Goal: Task Accomplishment & Management: Use online tool/utility

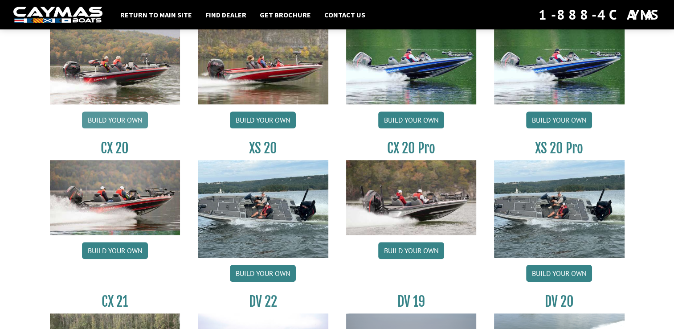
scroll to position [802, 0]
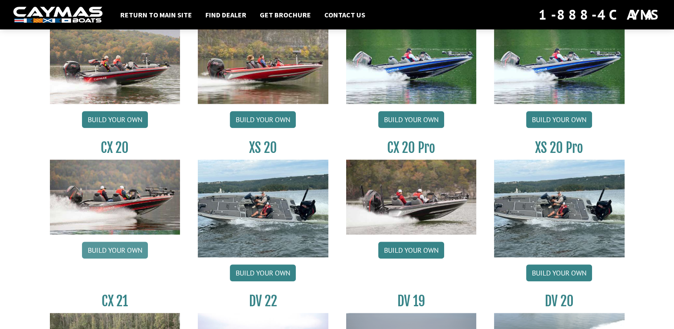
click at [124, 253] on link "Build your own" at bounding box center [115, 249] width 66 height 17
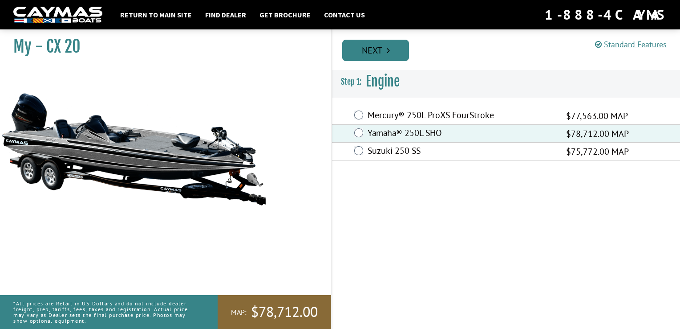
click at [381, 53] on link "Next" at bounding box center [375, 50] width 67 height 21
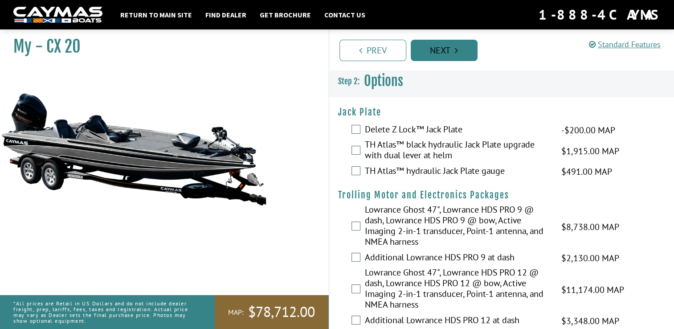
click at [449, 49] on link "Next" at bounding box center [444, 50] width 67 height 21
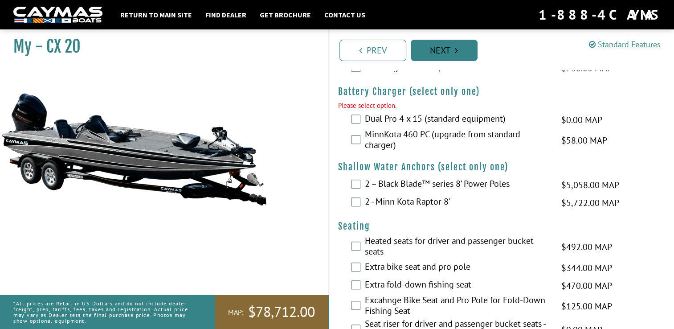
scroll to position [668, 0]
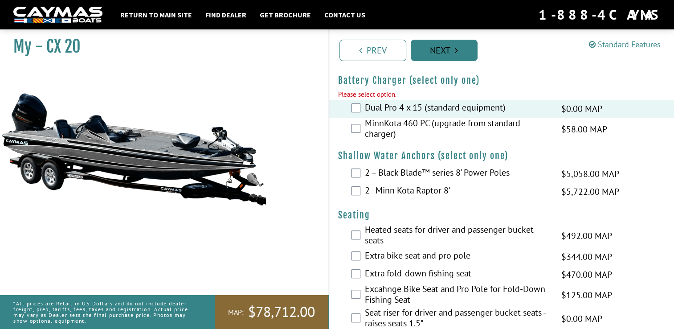
click at [432, 54] on link "Next" at bounding box center [444, 50] width 67 height 21
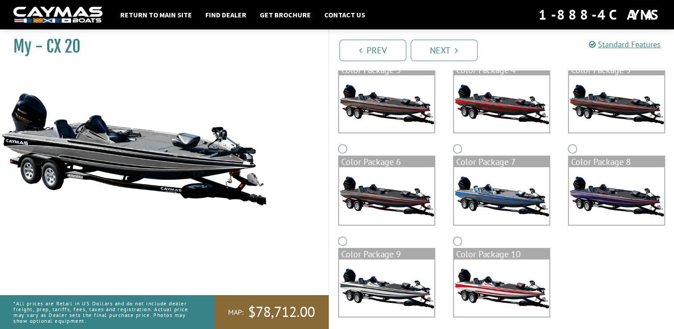
scroll to position [194, 0]
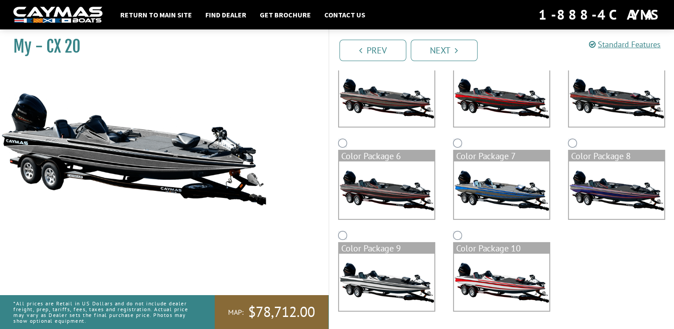
click at [485, 190] on img at bounding box center [501, 189] width 95 height 57
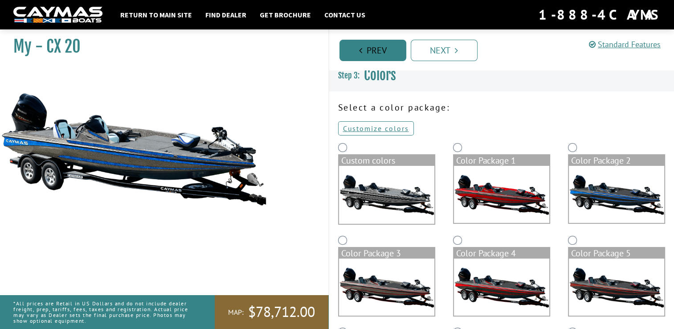
scroll to position [0, 0]
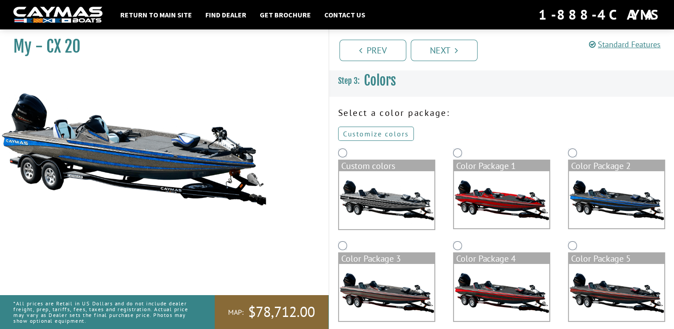
click at [388, 130] on link "Customize colors" at bounding box center [376, 133] width 76 height 14
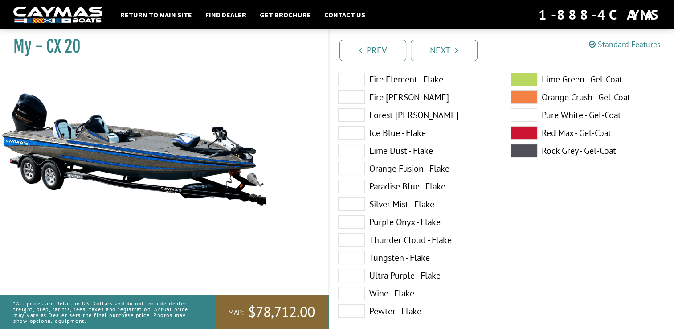
scroll to position [134, 0]
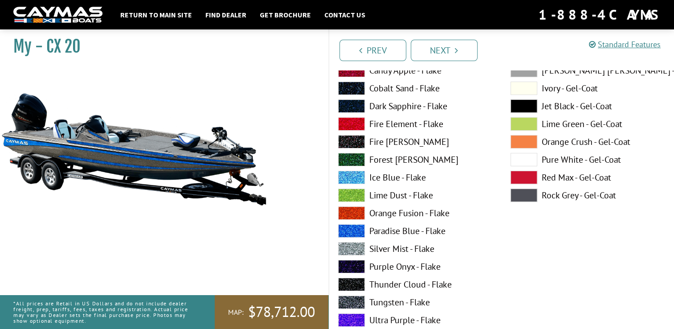
click at [354, 106] on span at bounding box center [351, 105] width 27 height 13
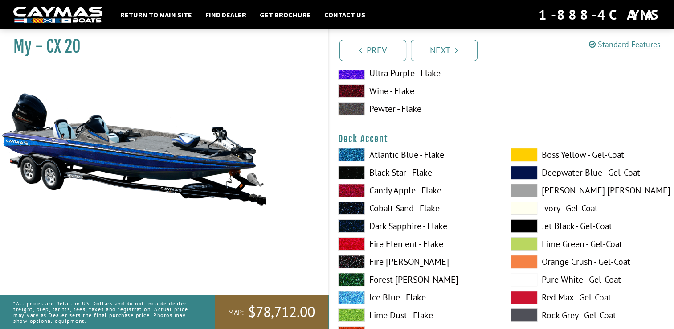
scroll to position [401, 0]
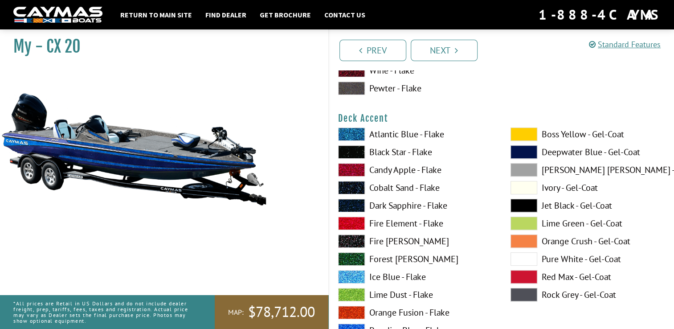
click at [522, 132] on span at bounding box center [523, 133] width 27 height 13
click at [358, 205] on span at bounding box center [351, 205] width 27 height 13
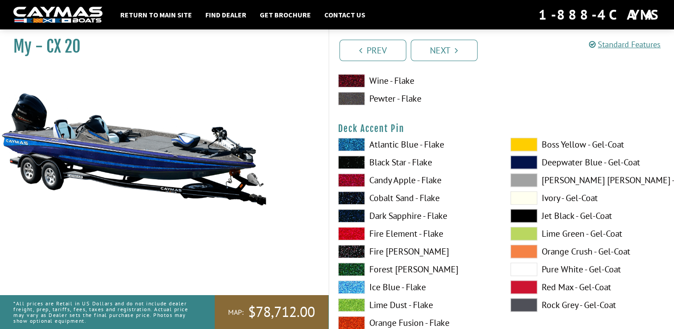
scroll to position [712, 0]
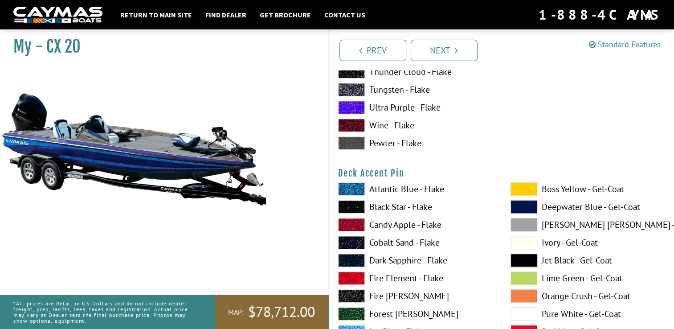
click at [350, 188] on span at bounding box center [351, 188] width 27 height 13
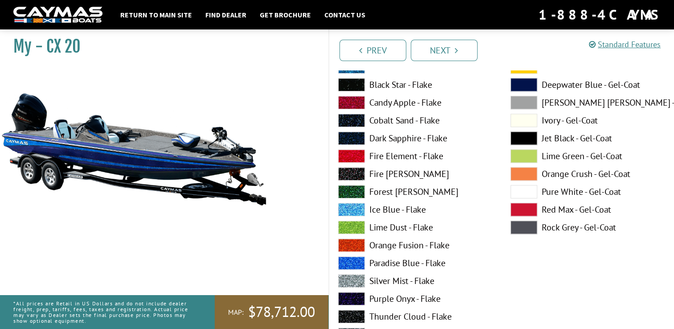
scroll to position [846, 0]
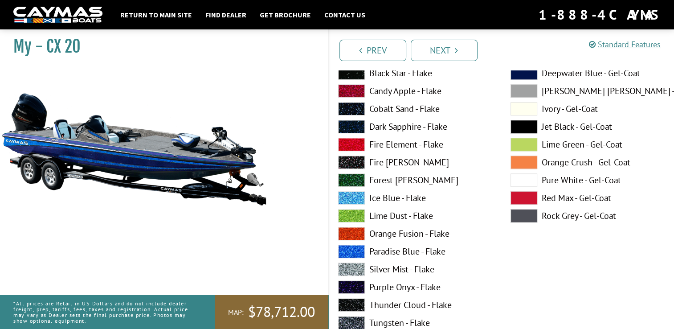
click at [350, 200] on span at bounding box center [351, 197] width 27 height 13
click at [356, 252] on span at bounding box center [351, 250] width 27 height 13
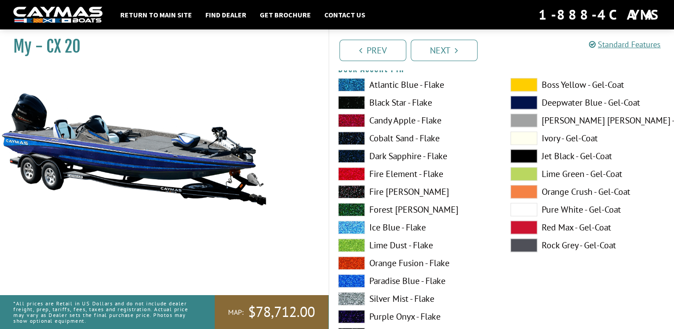
scroll to position [802, 0]
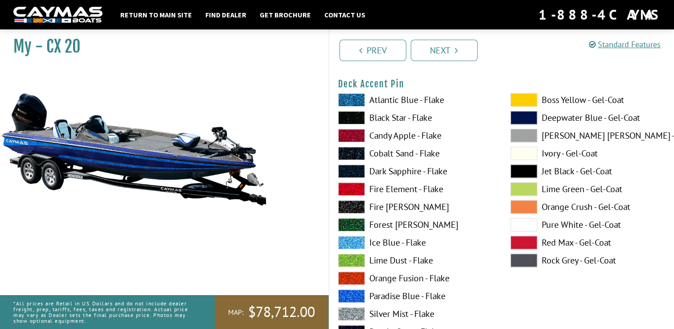
click at [354, 100] on span at bounding box center [351, 99] width 27 height 13
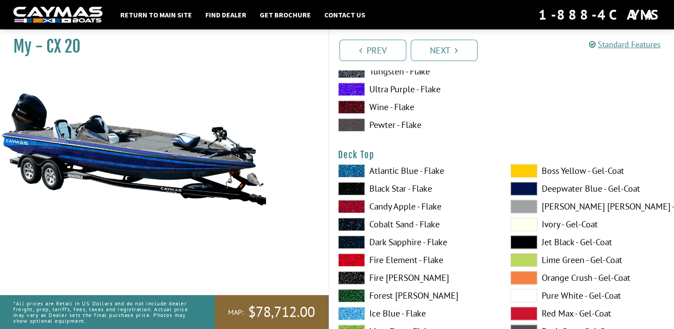
scroll to position [1113, 0]
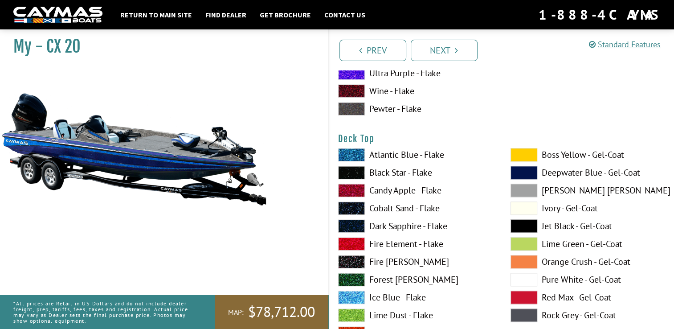
click at [348, 225] on span at bounding box center [351, 225] width 27 height 13
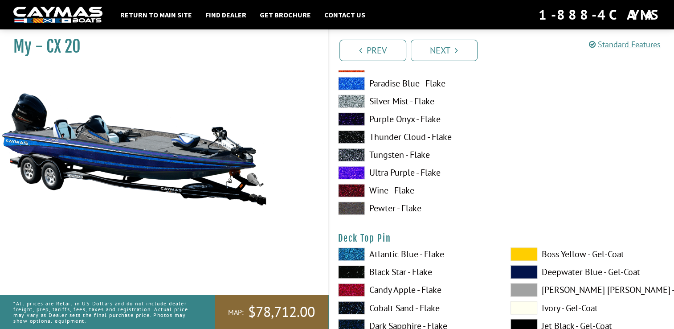
scroll to position [1425, 0]
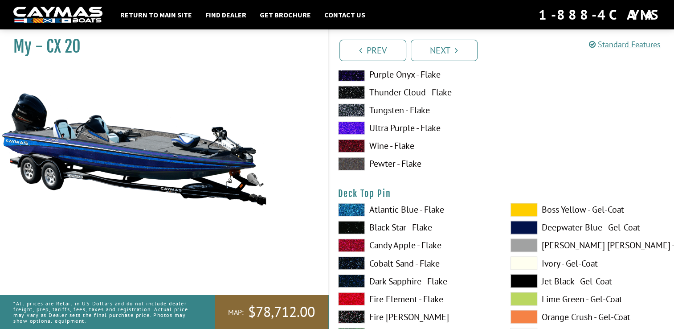
click at [352, 208] on span at bounding box center [351, 209] width 27 height 13
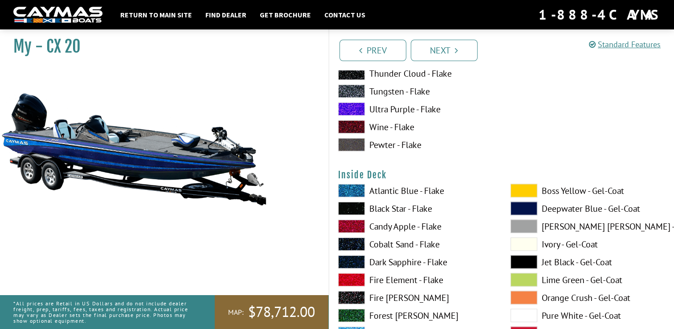
scroll to position [1826, 0]
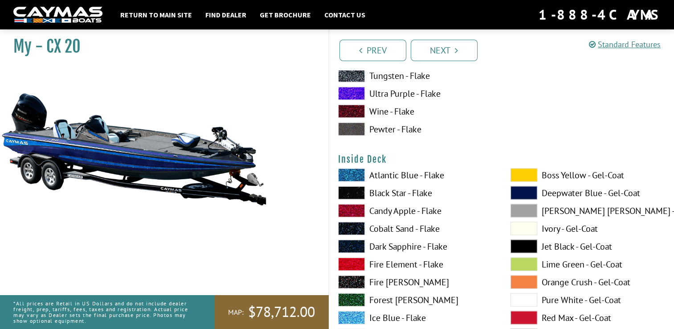
click at [346, 244] on span at bounding box center [351, 246] width 27 height 13
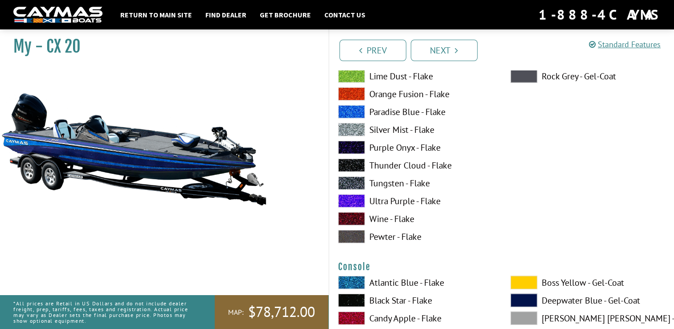
scroll to position [2137, 0]
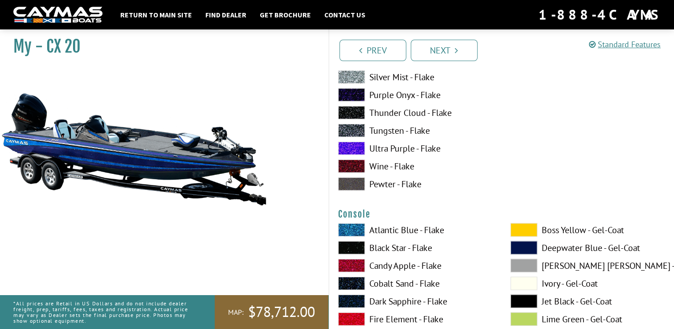
click at [354, 300] on span at bounding box center [351, 300] width 27 height 13
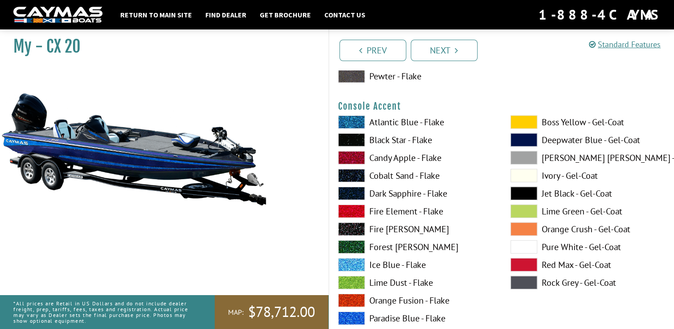
scroll to position [2627, 0]
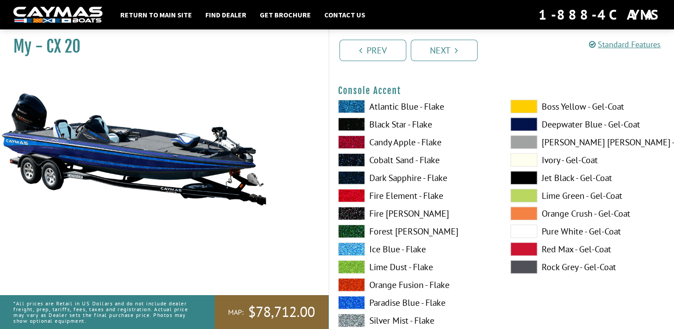
click at [354, 179] on span at bounding box center [351, 177] width 27 height 13
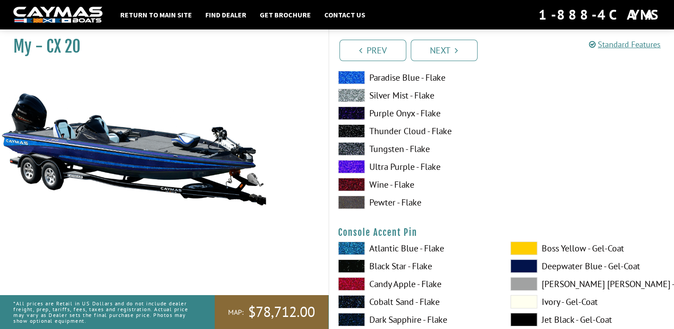
scroll to position [2895, 0]
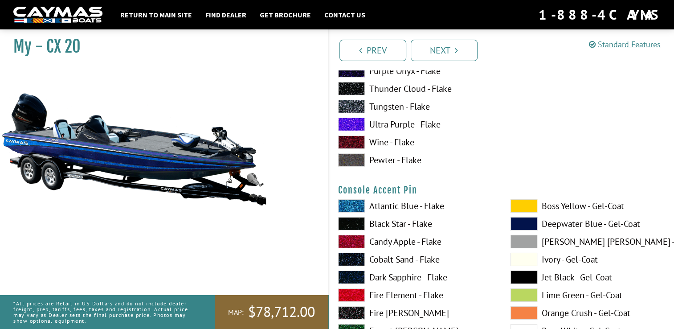
click at [351, 206] on span at bounding box center [351, 205] width 27 height 13
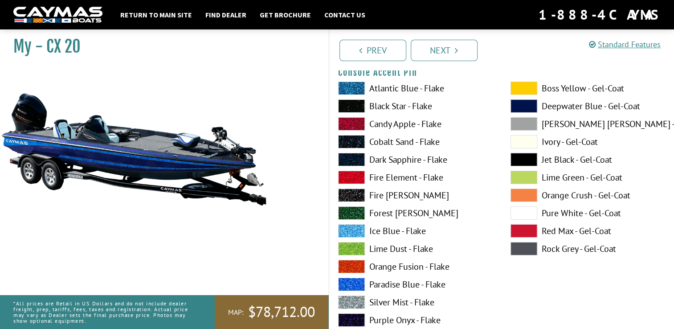
scroll to position [3028, 0]
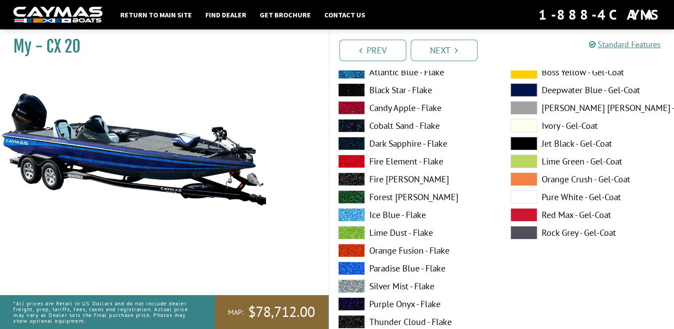
click at [346, 268] on span at bounding box center [351, 267] width 27 height 13
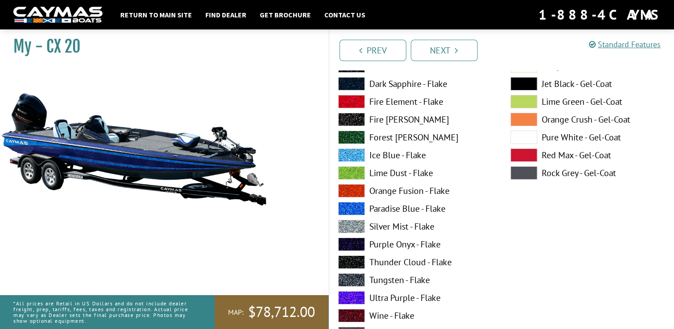
scroll to position [3073, 0]
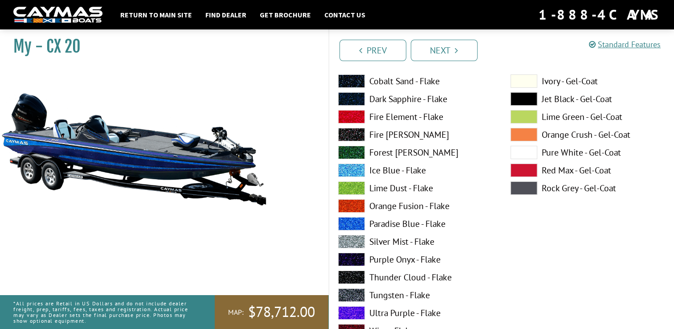
click at [354, 170] on span at bounding box center [351, 169] width 27 height 13
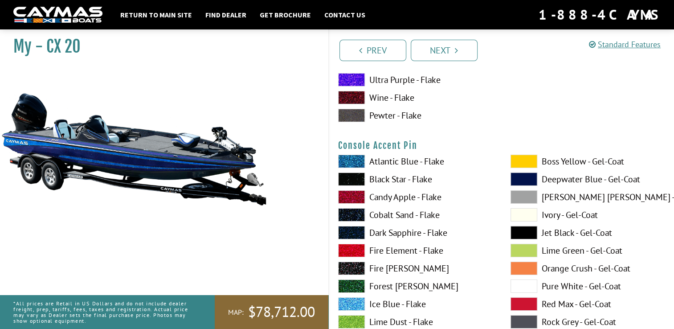
click at [349, 158] on span at bounding box center [351, 161] width 27 height 13
click at [350, 300] on span at bounding box center [351, 303] width 27 height 13
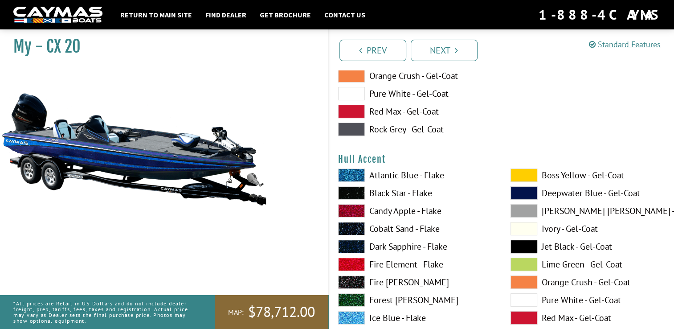
scroll to position [3518, 0]
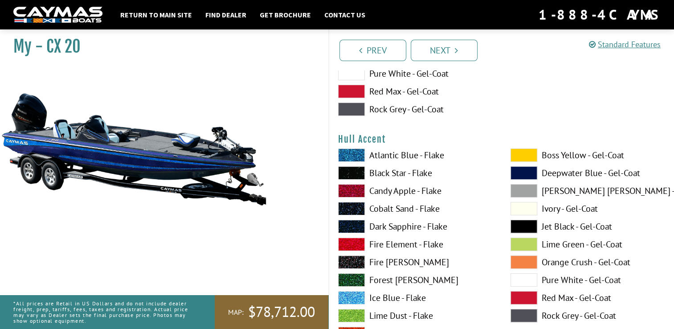
click at [519, 154] on span at bounding box center [523, 154] width 27 height 13
click at [354, 151] on span at bounding box center [351, 154] width 27 height 13
click at [352, 292] on span at bounding box center [351, 297] width 27 height 13
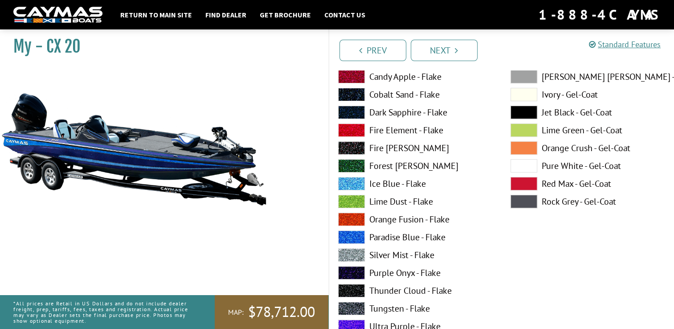
scroll to position [3652, 0]
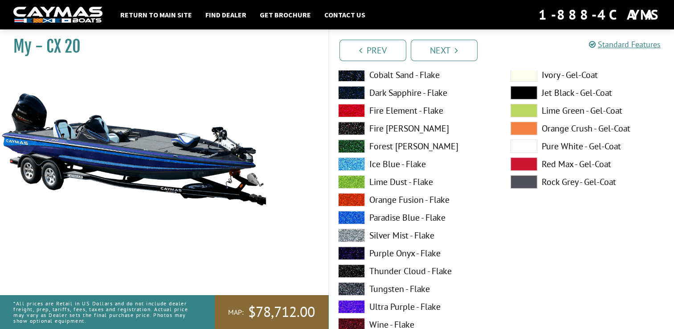
click at [354, 215] on span at bounding box center [351, 217] width 27 height 13
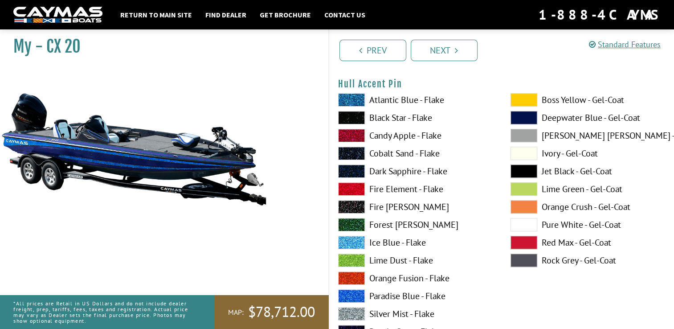
scroll to position [3963, 0]
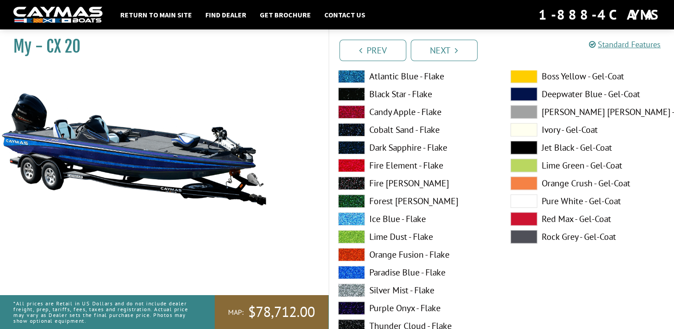
click at [358, 270] on span at bounding box center [351, 271] width 27 height 13
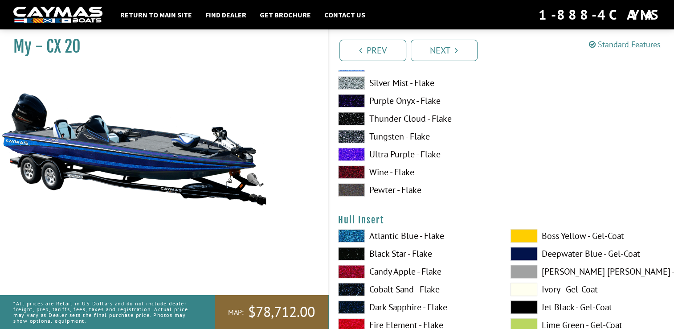
scroll to position [4186, 0]
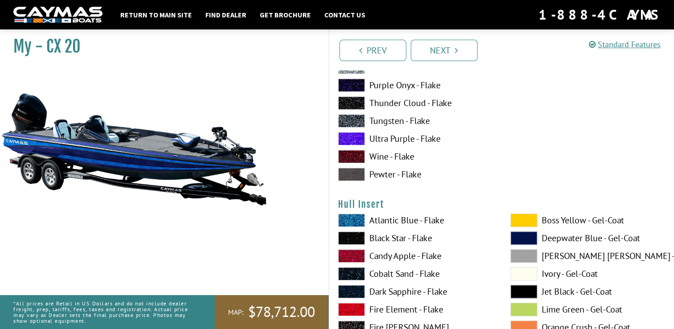
click at [524, 220] on span at bounding box center [523, 219] width 27 height 13
click at [350, 288] on span at bounding box center [351, 291] width 27 height 13
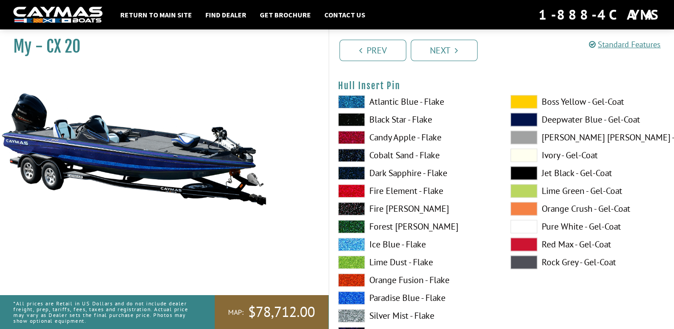
scroll to position [4676, 0]
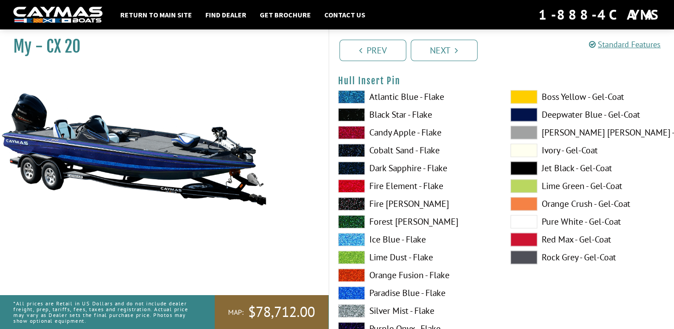
click at [351, 234] on span at bounding box center [351, 238] width 27 height 13
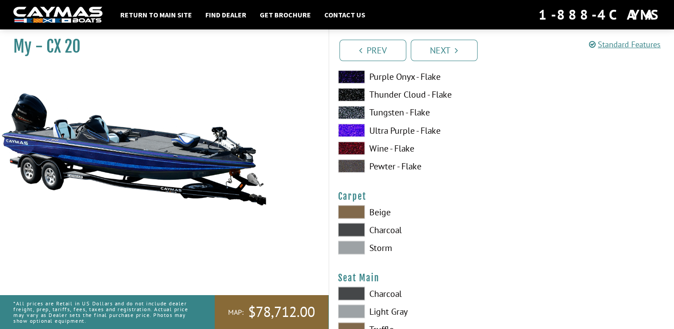
scroll to position [4943, 0]
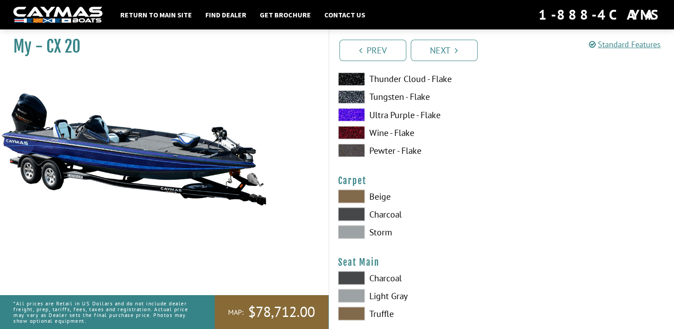
click at [350, 214] on span at bounding box center [351, 213] width 27 height 13
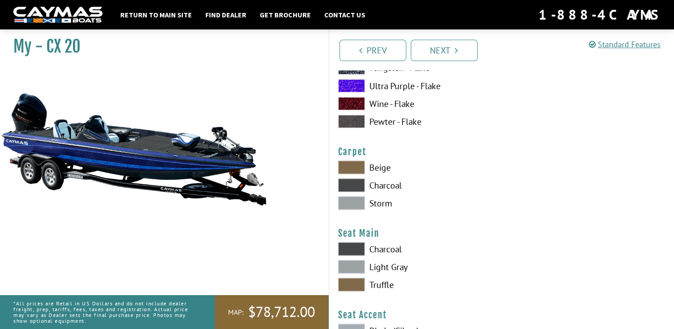
scroll to position [5032, 0]
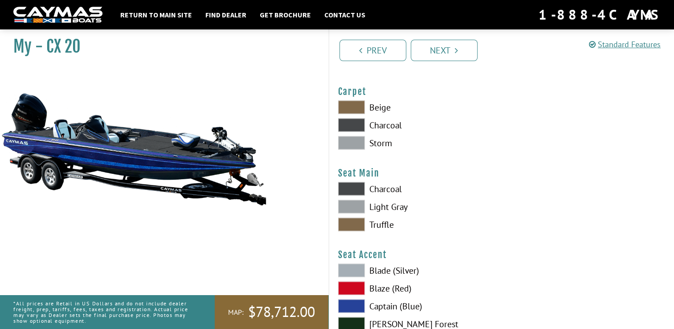
click at [350, 187] on span at bounding box center [351, 188] width 27 height 13
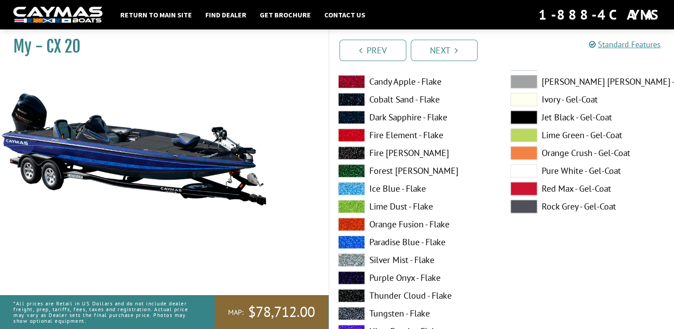
scroll to position [4382, 0]
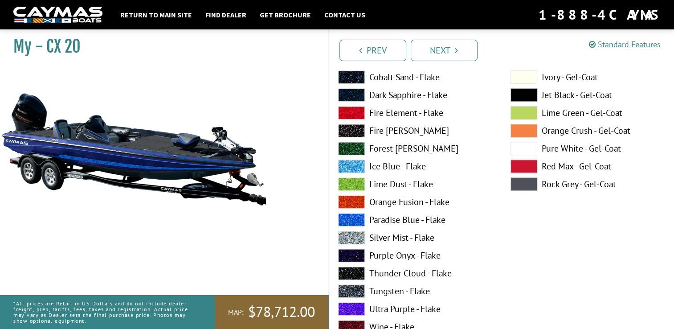
click at [352, 291] on span at bounding box center [351, 290] width 27 height 13
click at [355, 92] on span at bounding box center [351, 94] width 27 height 13
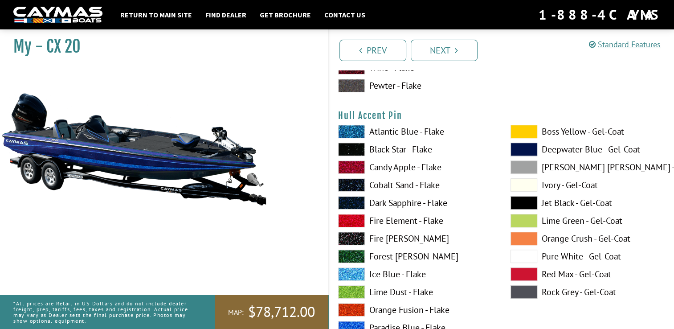
scroll to position [3892, 0]
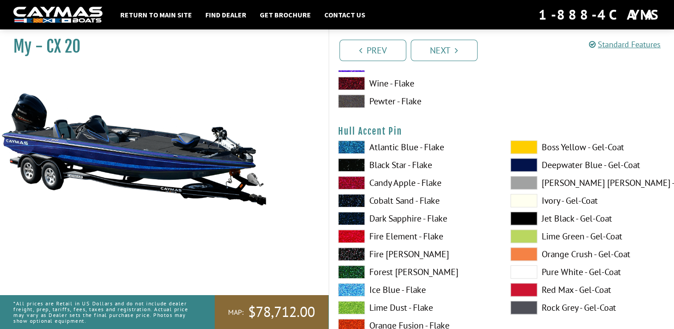
click at [517, 143] on span at bounding box center [523, 146] width 27 height 13
click at [357, 147] on span at bounding box center [351, 146] width 27 height 13
click at [353, 291] on span at bounding box center [351, 289] width 27 height 13
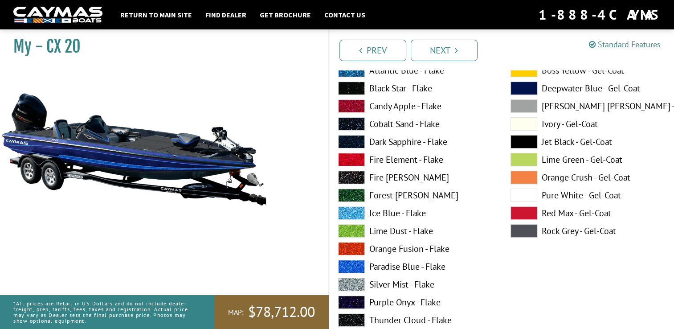
scroll to position [3670, 0]
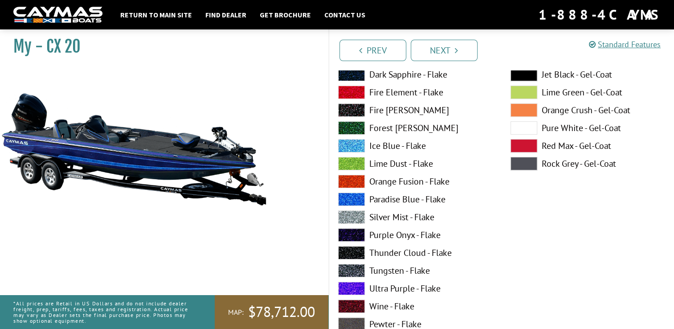
click at [350, 271] on span at bounding box center [351, 270] width 27 height 13
click at [358, 214] on span at bounding box center [351, 216] width 27 height 13
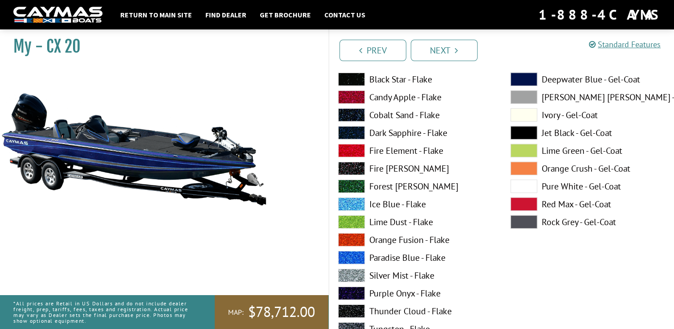
scroll to position [2690, 0]
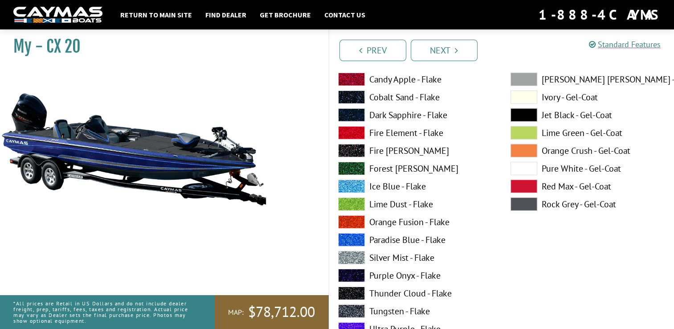
click at [358, 310] on span at bounding box center [351, 310] width 27 height 13
click at [361, 253] on span at bounding box center [351, 257] width 27 height 13
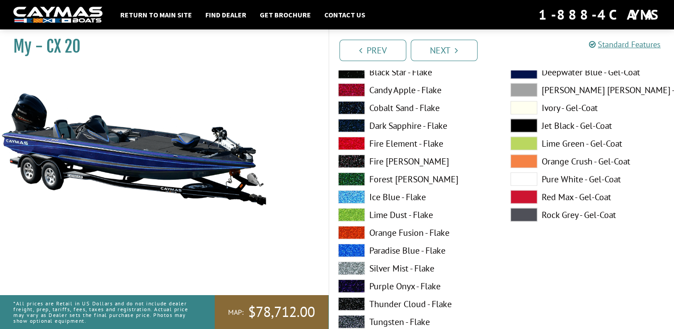
scroll to position [2334, 0]
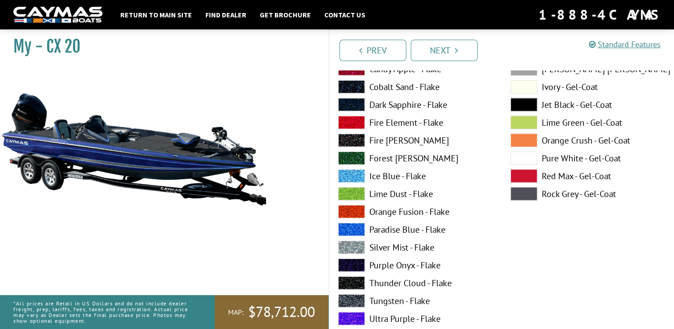
click at [352, 245] on span at bounding box center [351, 246] width 27 height 13
click at [351, 107] on span at bounding box center [351, 104] width 27 height 13
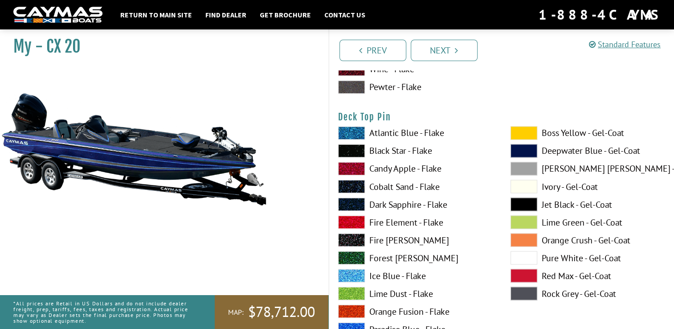
scroll to position [1488, 0]
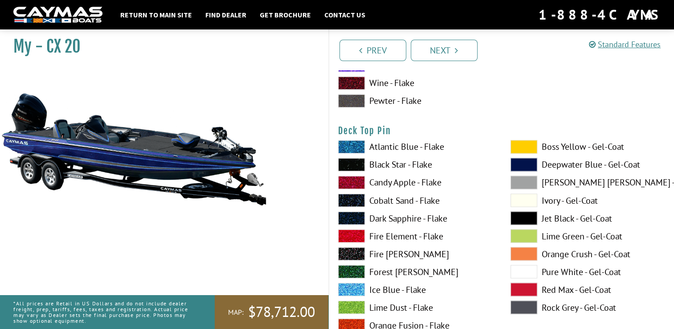
click at [349, 289] on span at bounding box center [351, 288] width 27 height 13
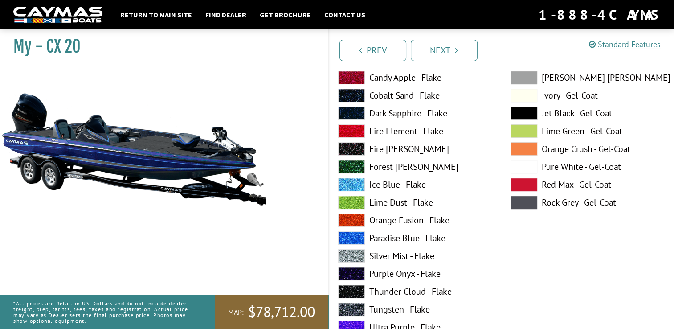
scroll to position [508, 0]
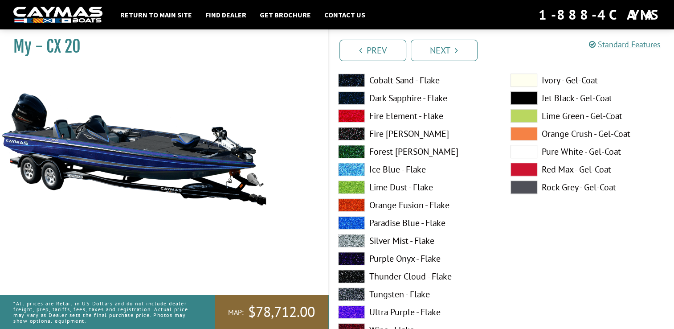
click at [354, 238] on span at bounding box center [351, 240] width 27 height 13
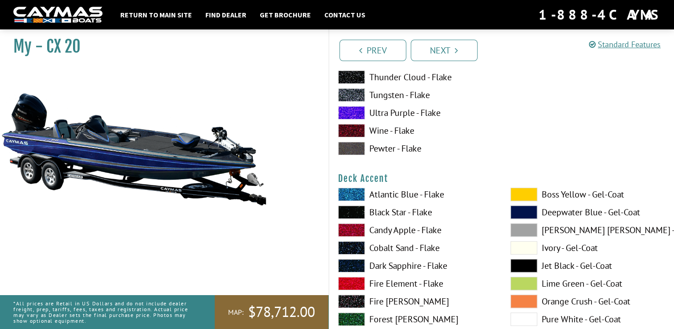
scroll to position [356, 0]
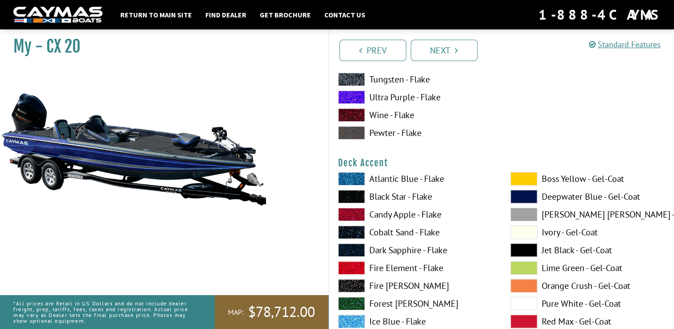
click at [349, 247] on span at bounding box center [351, 249] width 27 height 13
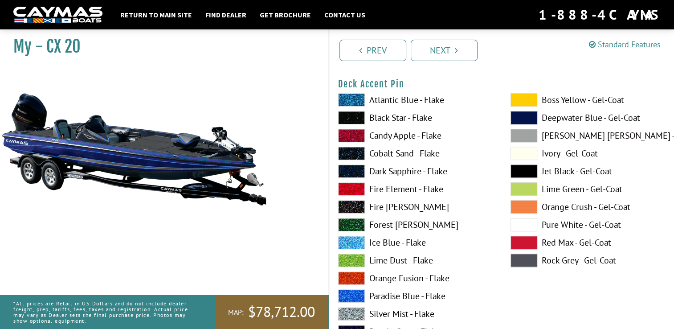
scroll to position [846, 0]
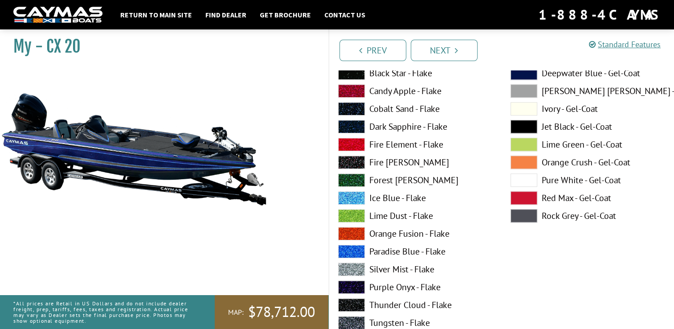
click at [351, 266] on span at bounding box center [351, 268] width 27 height 13
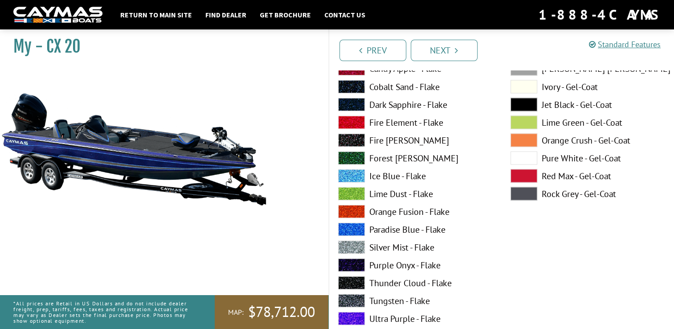
scroll to position [1603, 0]
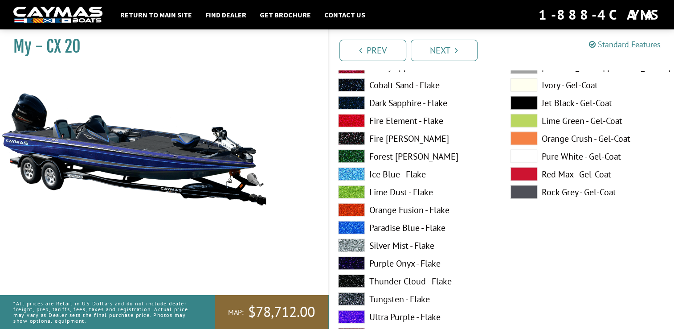
click at [352, 243] on span at bounding box center [351, 244] width 27 height 13
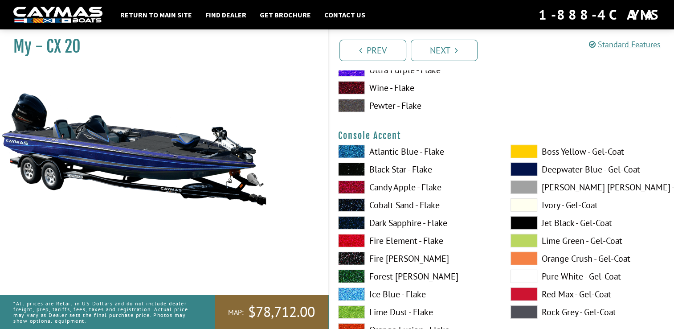
scroll to position [2583, 0]
click at [348, 221] on span at bounding box center [351, 222] width 27 height 13
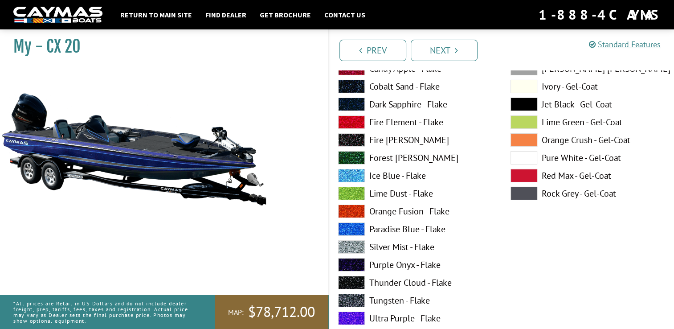
scroll to position [3073, 0]
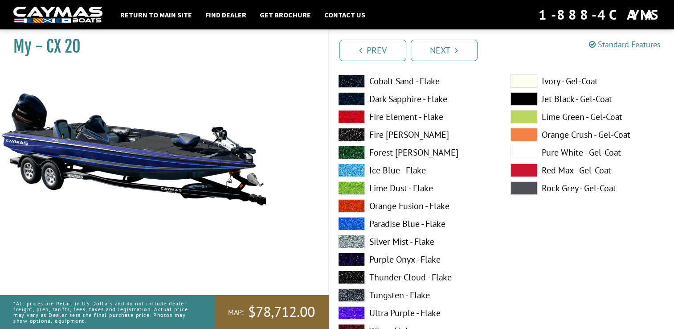
click at [351, 242] on span at bounding box center [351, 241] width 27 height 13
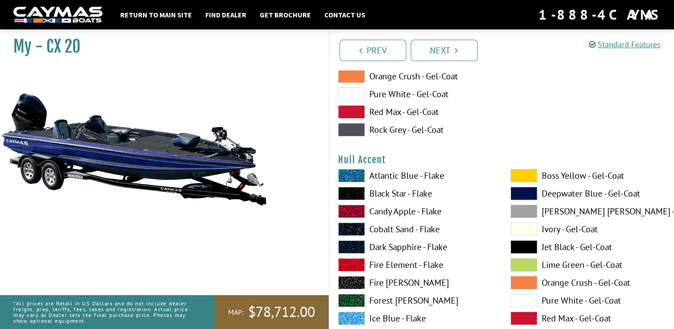
scroll to position [3518, 0]
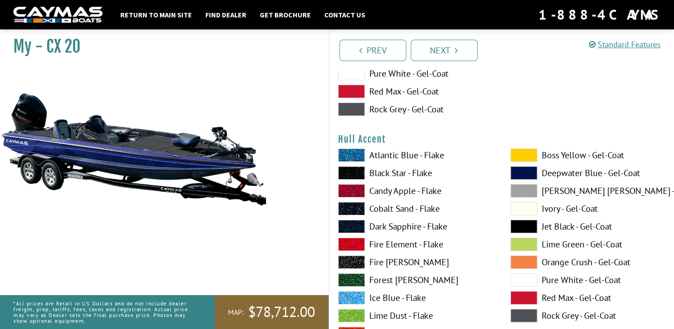
click at [524, 156] on span at bounding box center [523, 154] width 27 height 13
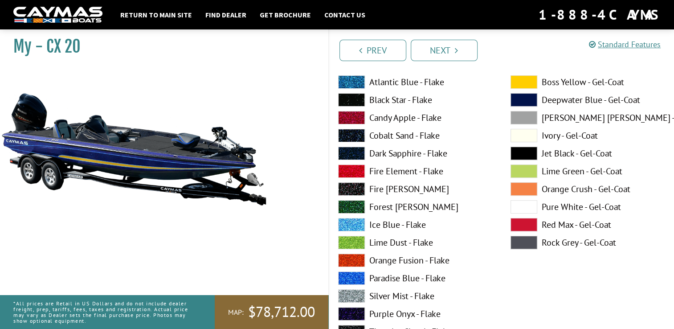
scroll to position [3607, 0]
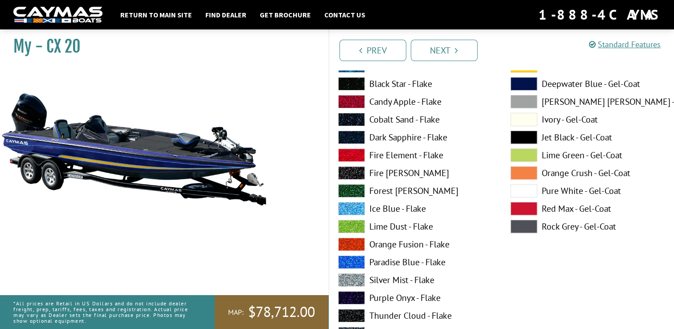
click at [347, 277] on span at bounding box center [351, 279] width 27 height 13
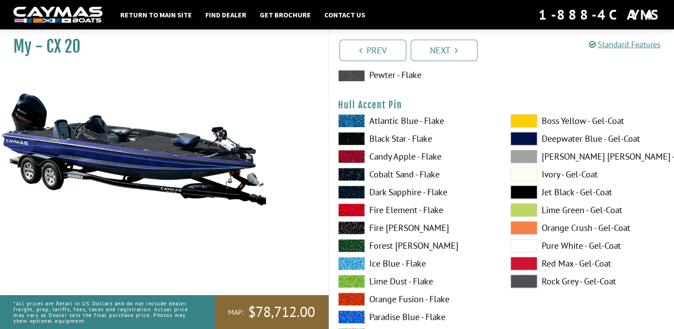
scroll to position [3963, 0]
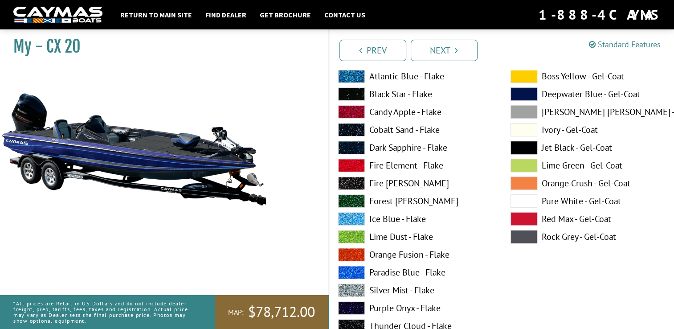
click at [346, 291] on span at bounding box center [351, 289] width 27 height 13
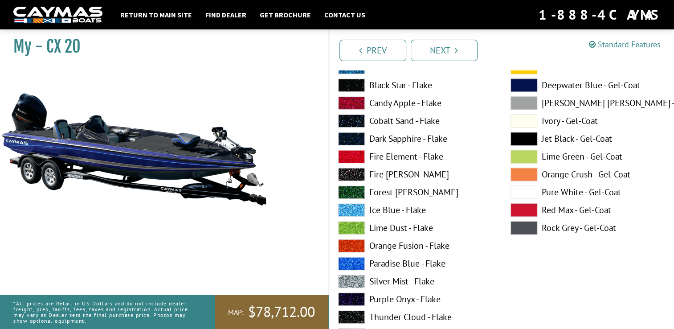
scroll to position [4720, 0]
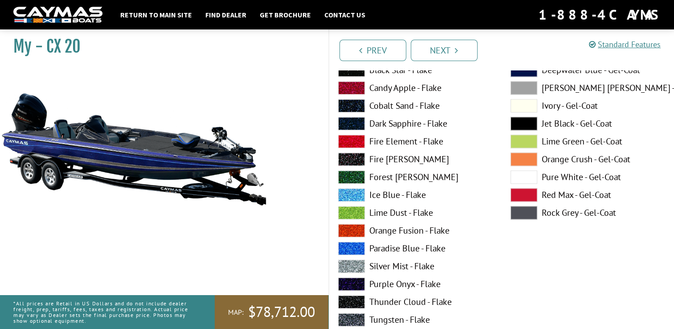
click at [349, 264] on span at bounding box center [351, 265] width 27 height 13
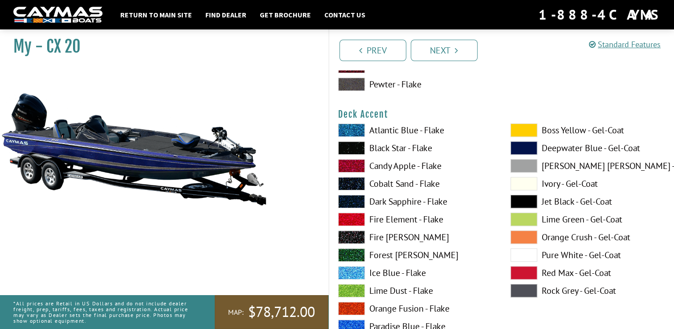
scroll to position [401, 0]
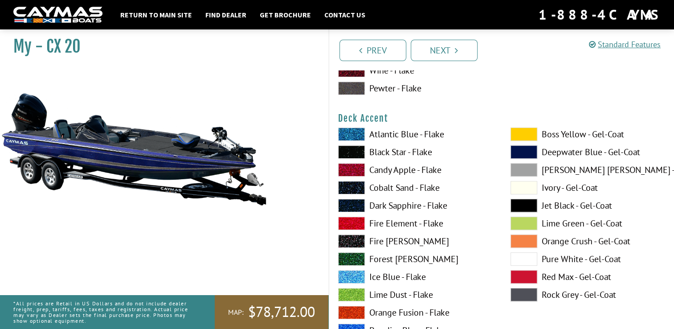
click at [535, 132] on span at bounding box center [523, 133] width 27 height 13
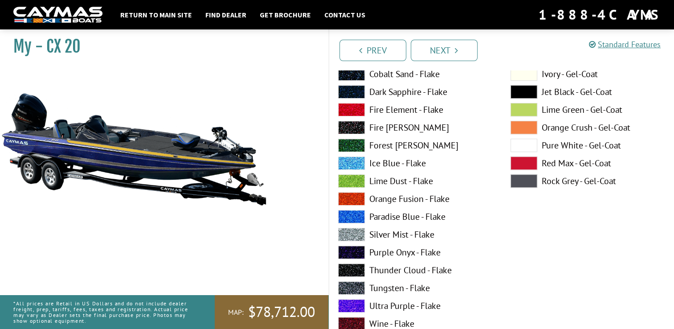
scroll to position [579, 0]
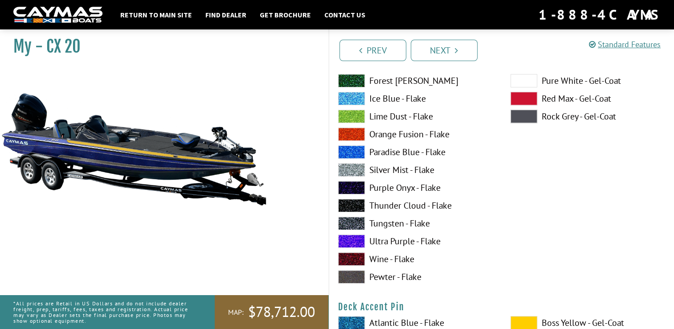
click at [349, 169] on span at bounding box center [351, 169] width 27 height 13
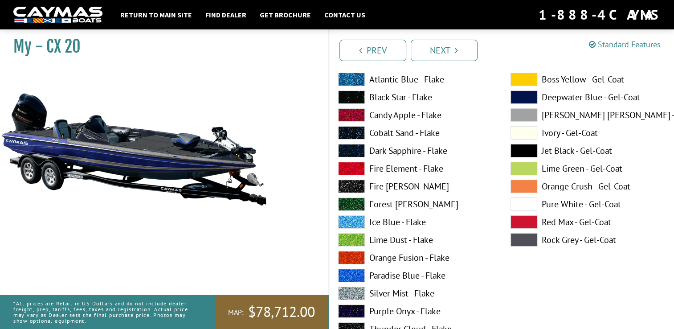
scroll to position [45, 0]
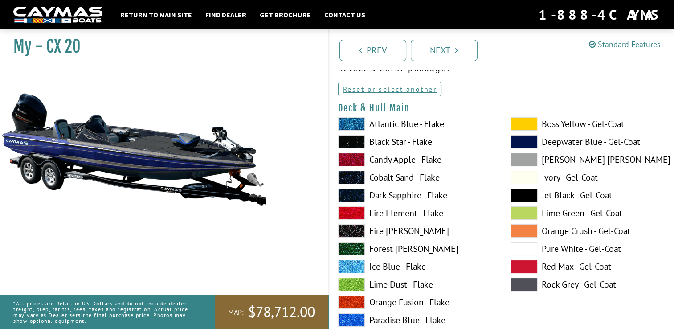
click at [520, 248] on span at bounding box center [523, 248] width 27 height 13
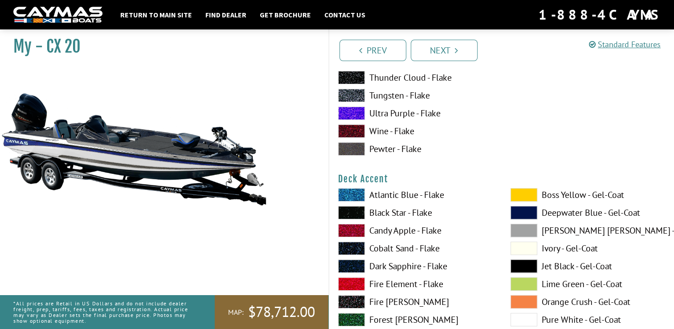
scroll to position [356, 0]
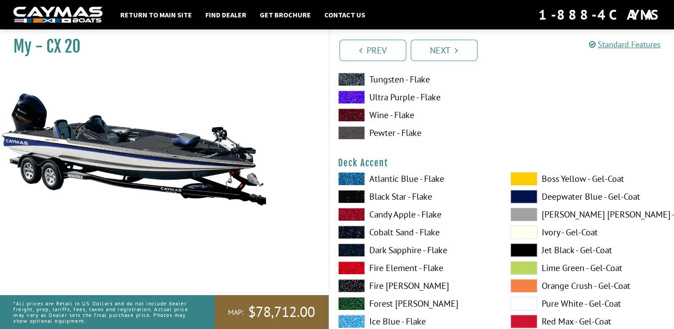
click at [354, 231] on span at bounding box center [351, 231] width 27 height 13
click at [353, 249] on span at bounding box center [351, 249] width 27 height 13
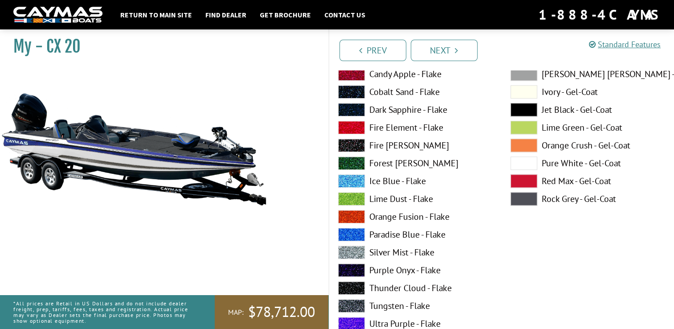
scroll to position [891, 0]
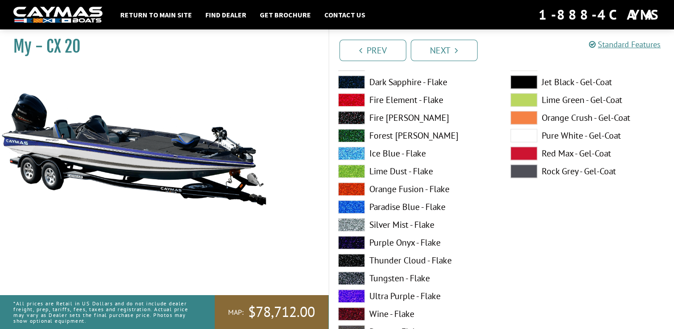
click at [350, 220] on span at bounding box center [351, 224] width 27 height 13
click at [355, 148] on span at bounding box center [351, 153] width 27 height 13
click at [351, 224] on span at bounding box center [351, 224] width 27 height 13
click at [352, 204] on span at bounding box center [351, 206] width 27 height 13
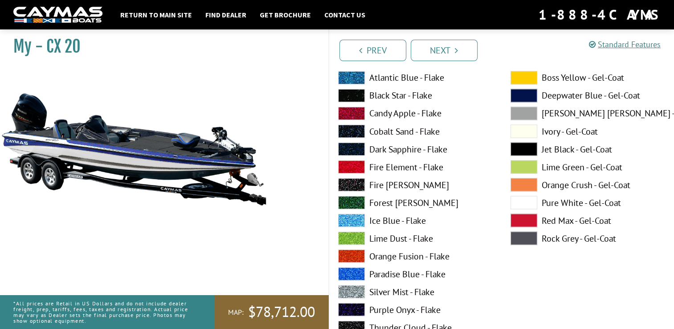
scroll to position [1559, 0]
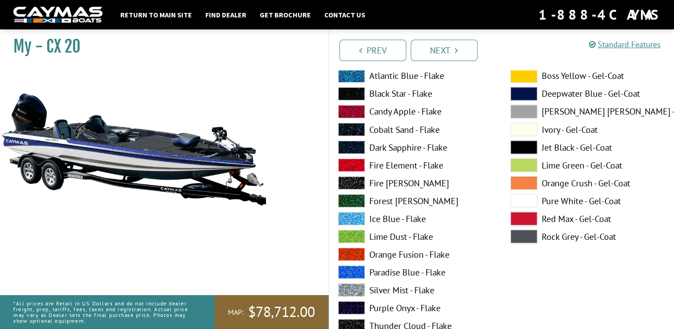
click at [352, 269] on span at bounding box center [351, 271] width 27 height 13
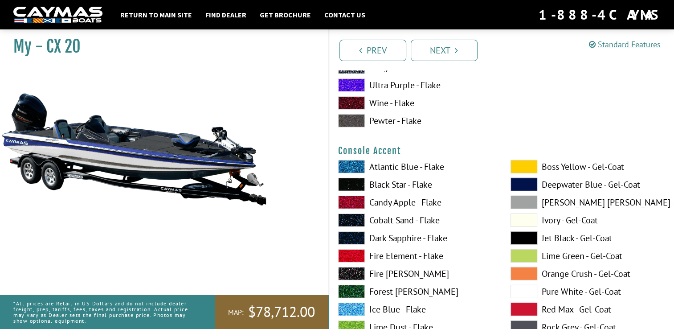
scroll to position [2583, 0]
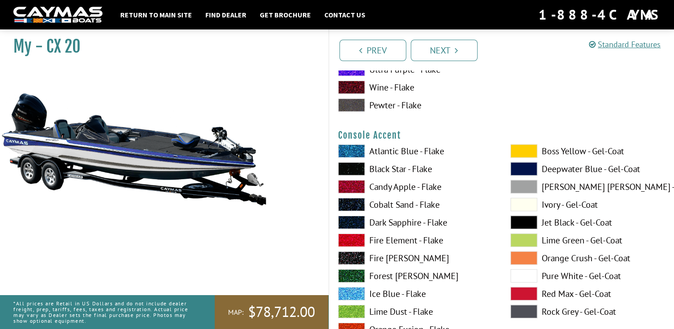
click at [518, 273] on span at bounding box center [523, 275] width 27 height 13
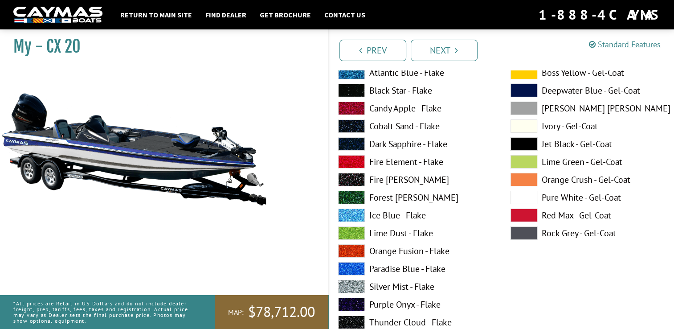
scroll to position [3028, 0]
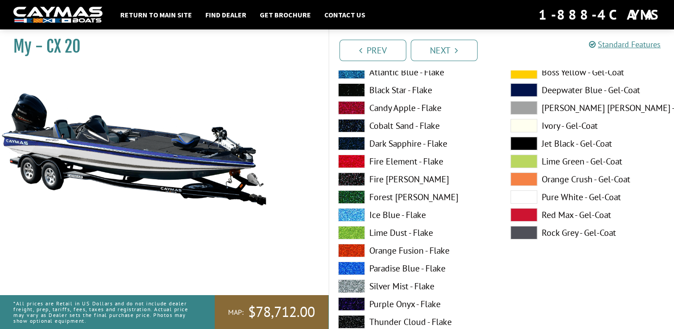
click at [351, 263] on span at bounding box center [351, 267] width 27 height 13
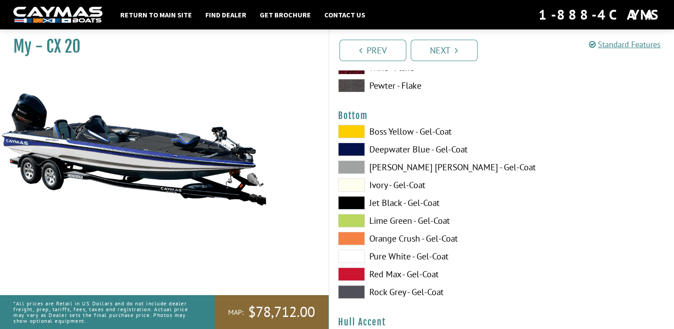
scroll to position [3340, 0]
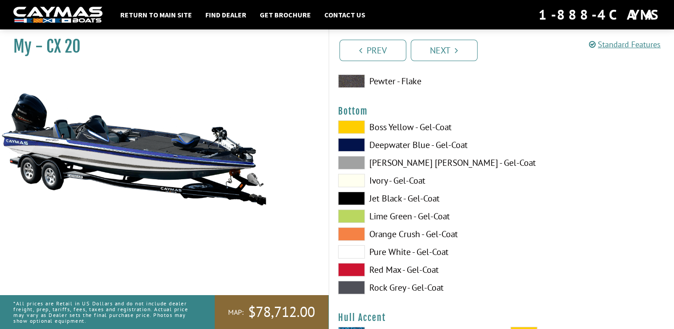
click at [354, 248] on span at bounding box center [351, 251] width 27 height 13
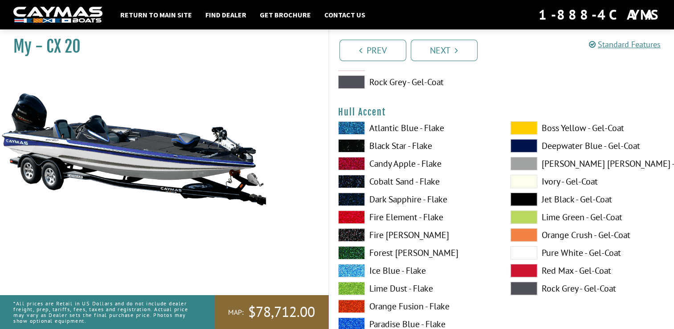
scroll to position [3562, 0]
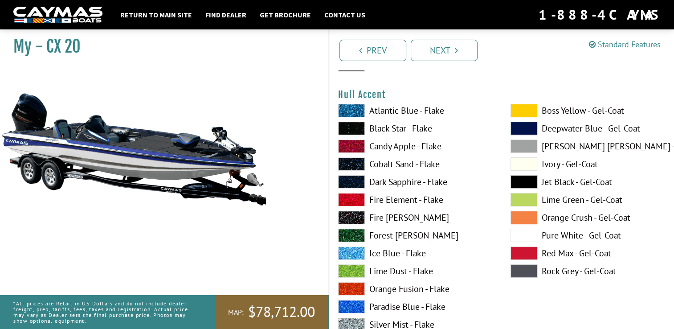
click at [351, 177] on span at bounding box center [351, 181] width 27 height 13
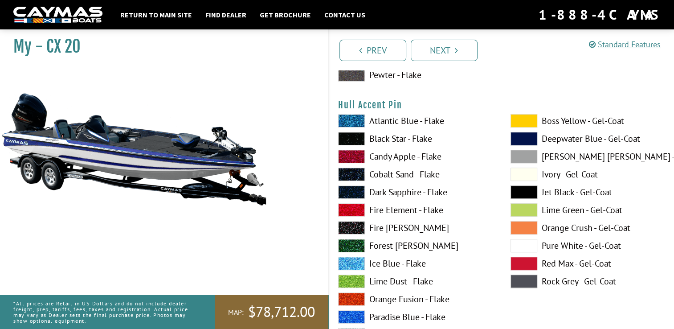
scroll to position [3963, 0]
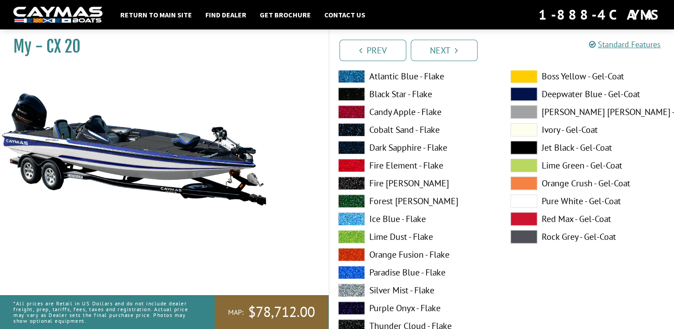
click at [358, 273] on span at bounding box center [351, 271] width 27 height 13
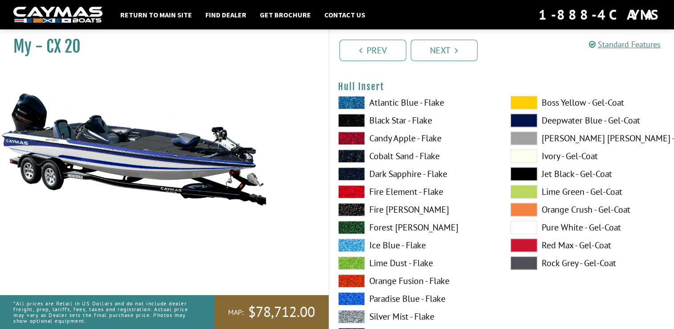
scroll to position [4320, 0]
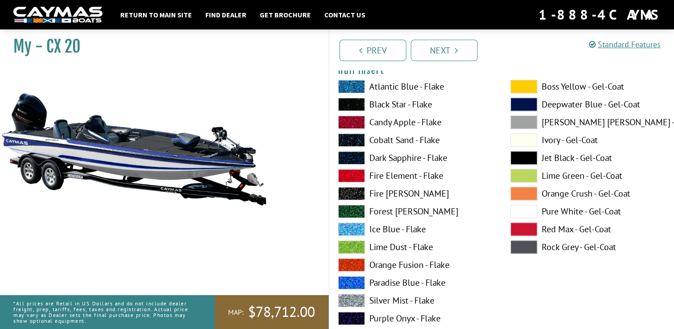
click at [531, 208] on span at bounding box center [523, 210] width 27 height 13
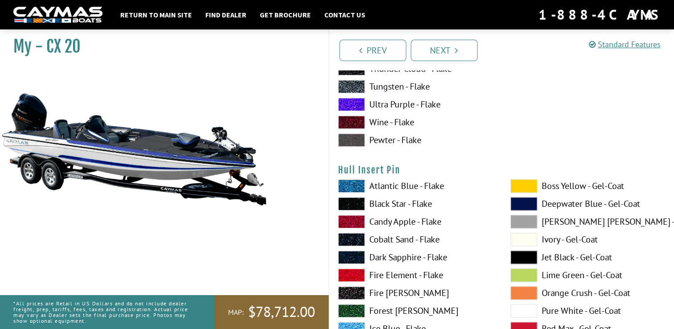
scroll to position [4631, 0]
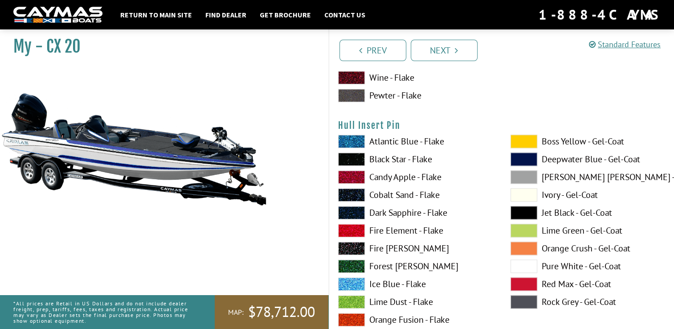
click at [353, 211] on span at bounding box center [351, 212] width 27 height 13
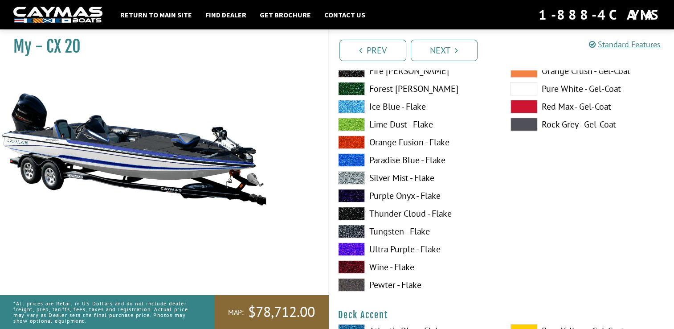
scroll to position [223, 0]
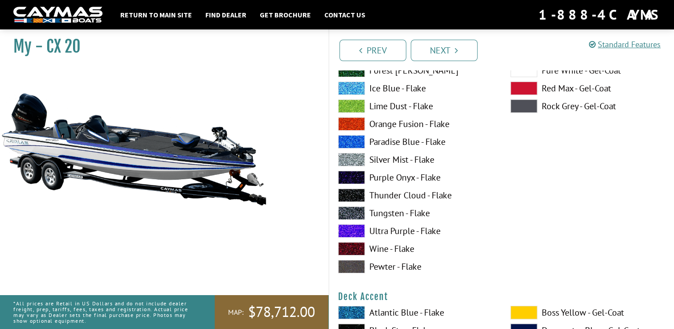
click at [344, 209] on span at bounding box center [351, 212] width 27 height 13
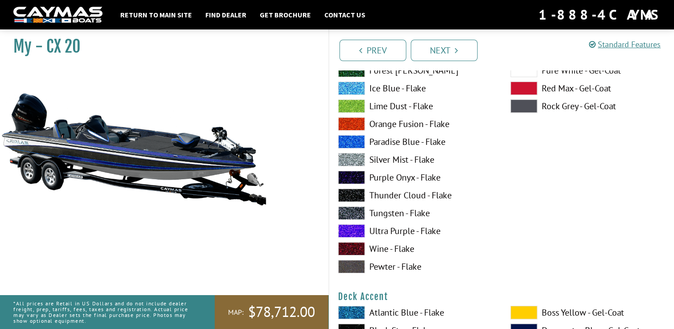
click at [352, 158] on span at bounding box center [351, 159] width 27 height 13
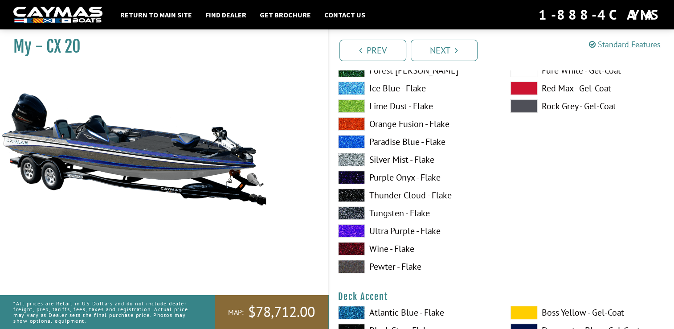
click at [348, 212] on span at bounding box center [351, 212] width 27 height 13
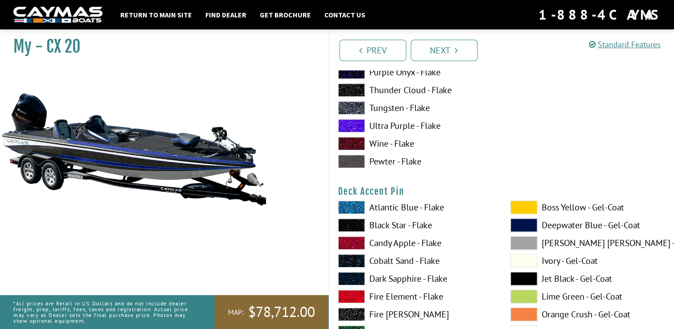
scroll to position [712, 0]
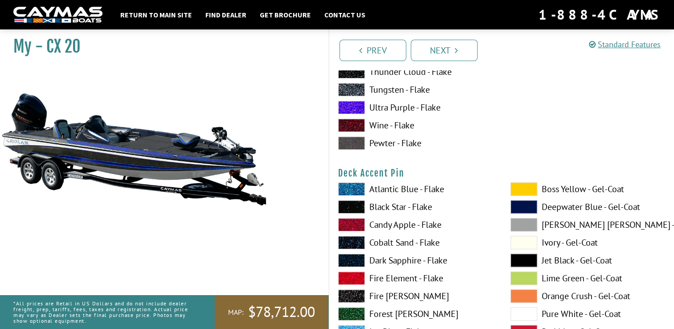
click at [351, 209] on span at bounding box center [351, 206] width 27 height 13
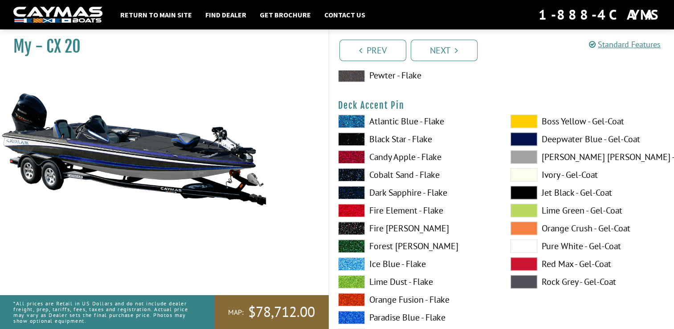
scroll to position [802, 0]
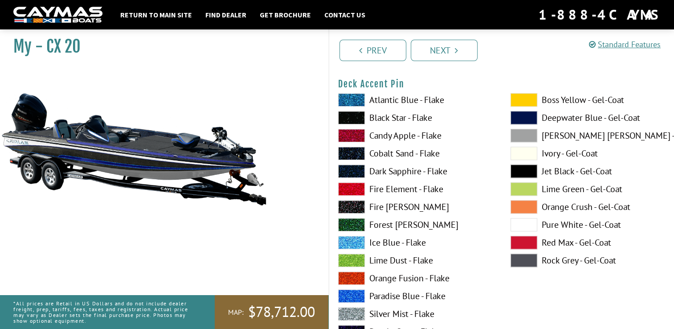
click at [348, 311] on span at bounding box center [351, 313] width 27 height 13
click at [354, 241] on span at bounding box center [351, 242] width 27 height 13
click at [518, 168] on span at bounding box center [523, 170] width 27 height 13
click at [350, 117] on span at bounding box center [351, 117] width 27 height 13
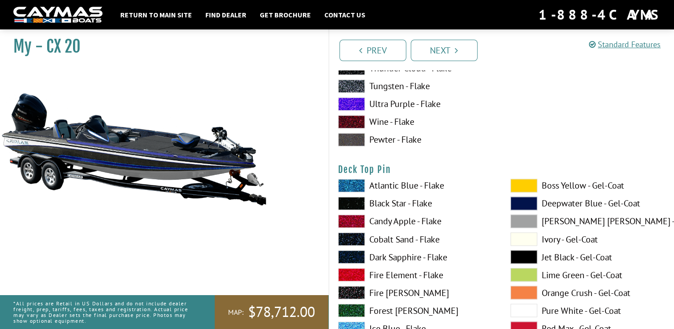
scroll to position [1470, 0]
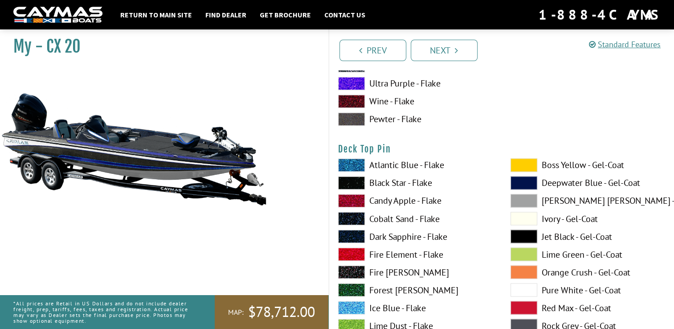
click at [348, 182] on span at bounding box center [351, 182] width 27 height 13
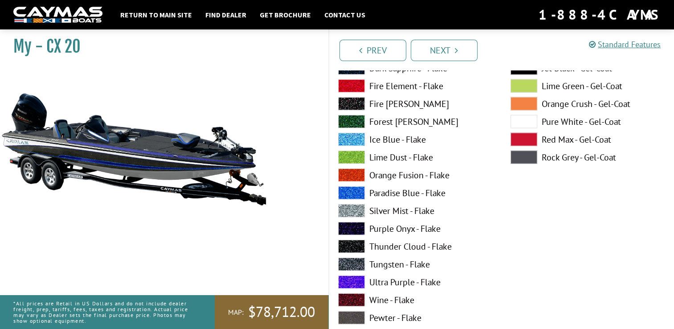
scroll to position [2048, 0]
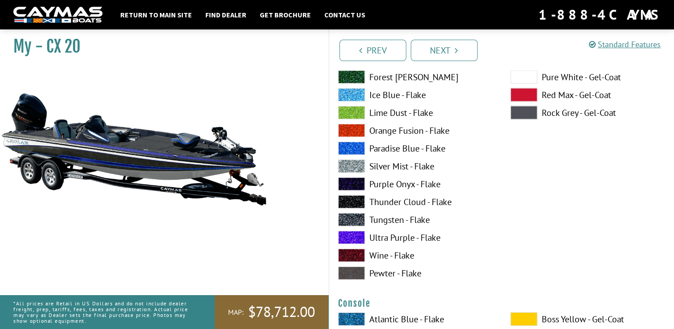
click at [353, 219] on span at bounding box center [351, 219] width 27 height 13
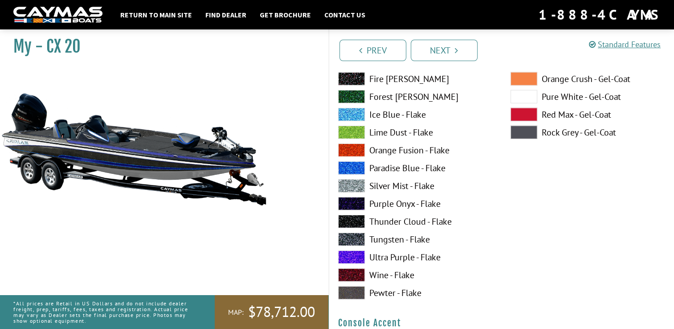
scroll to position [2405, 0]
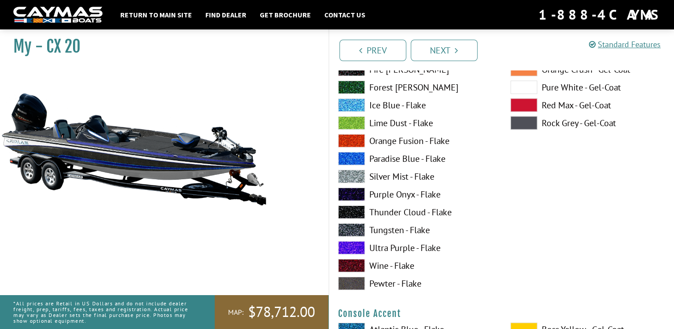
click at [353, 227] on span at bounding box center [351, 229] width 27 height 13
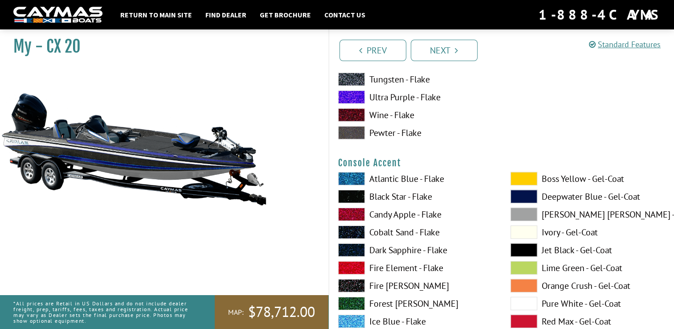
scroll to position [2583, 0]
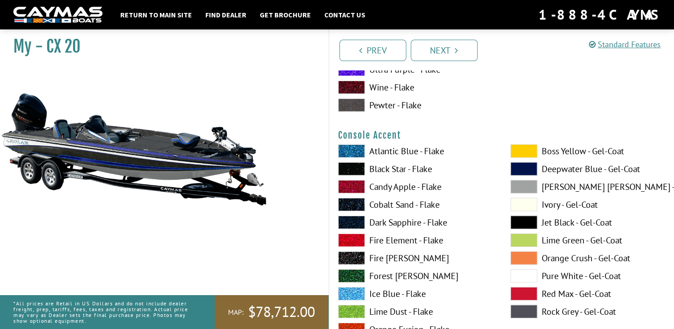
click at [350, 221] on span at bounding box center [351, 222] width 27 height 13
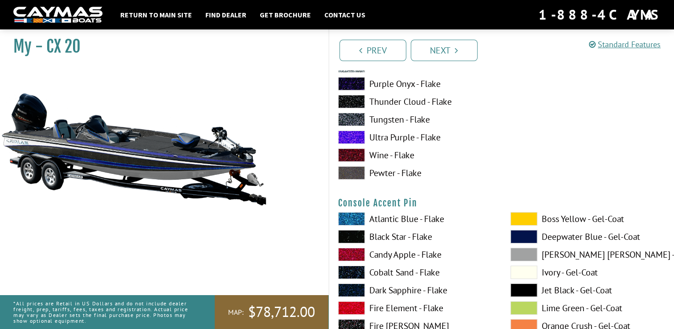
scroll to position [2895, 0]
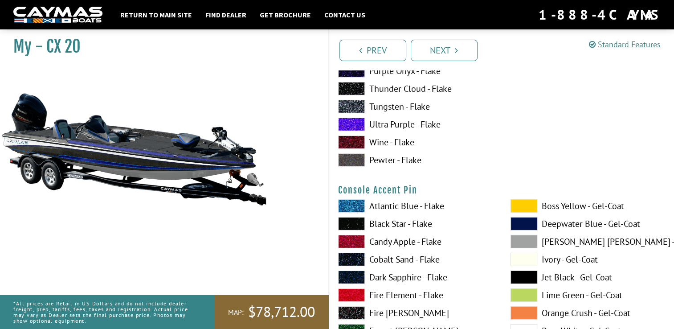
click at [350, 221] on span at bounding box center [351, 223] width 27 height 13
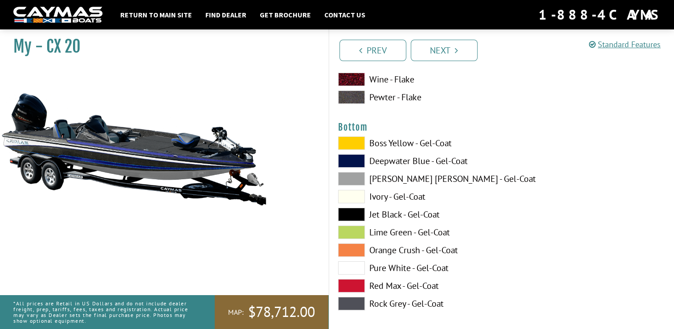
scroll to position [3340, 0]
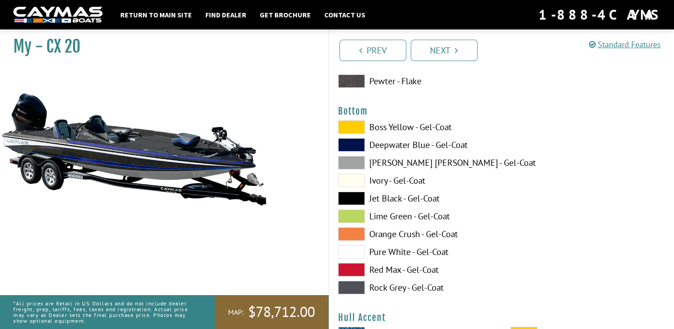
click at [354, 196] on span at bounding box center [351, 197] width 27 height 13
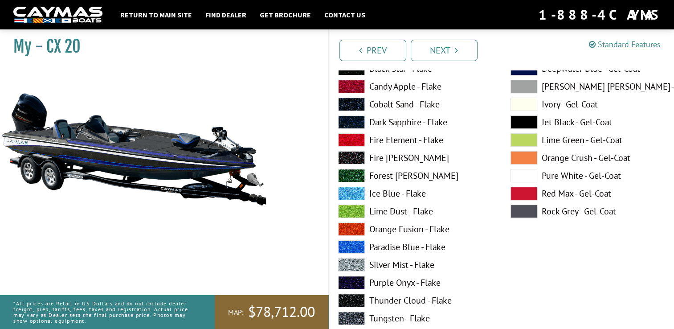
scroll to position [3607, 0]
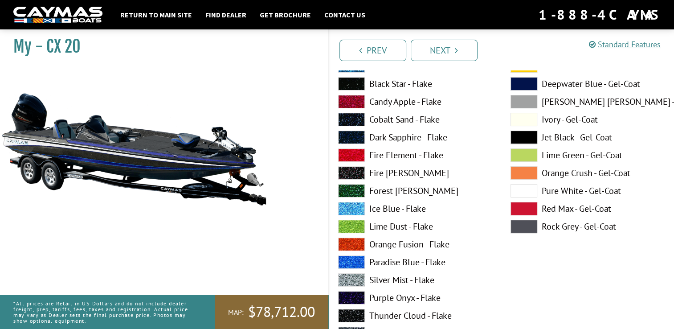
click at [525, 154] on span at bounding box center [523, 154] width 27 height 13
click at [346, 134] on span at bounding box center [351, 136] width 27 height 13
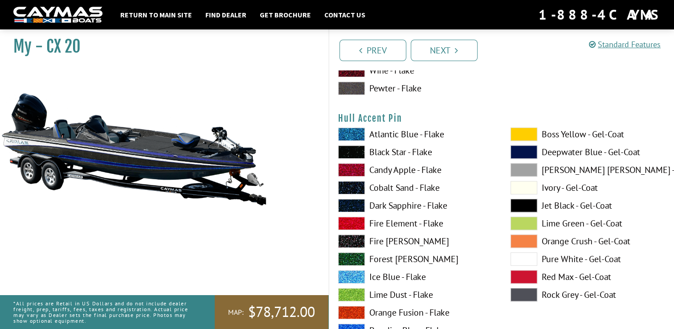
scroll to position [3919, 0]
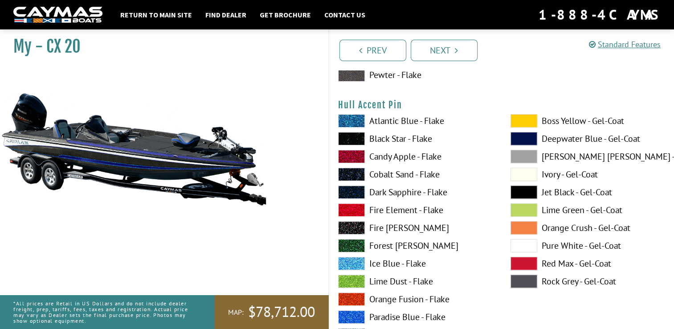
click at [351, 137] on span at bounding box center [351, 138] width 27 height 13
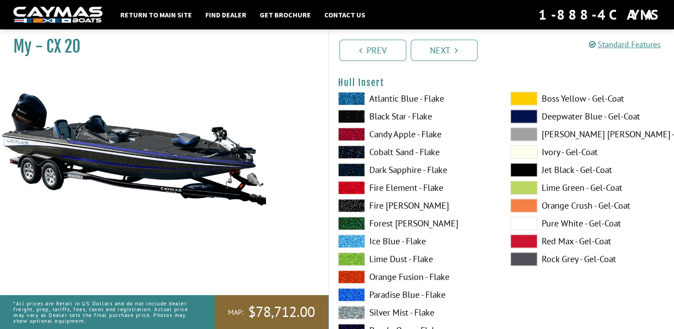
scroll to position [4409, 0]
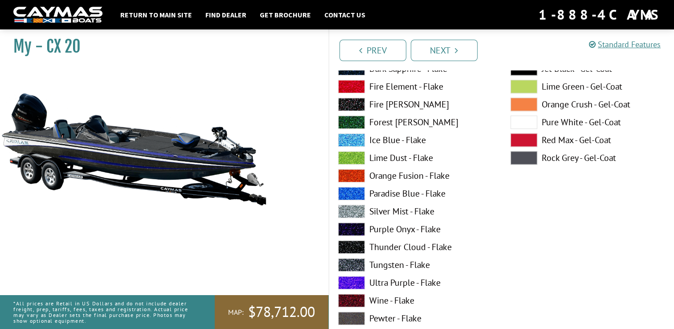
click at [350, 261] on span at bounding box center [351, 264] width 27 height 13
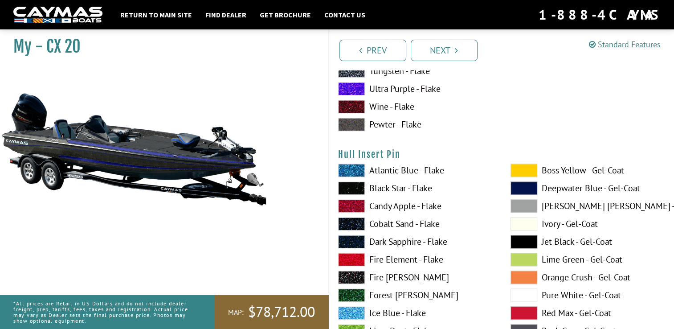
scroll to position [4587, 0]
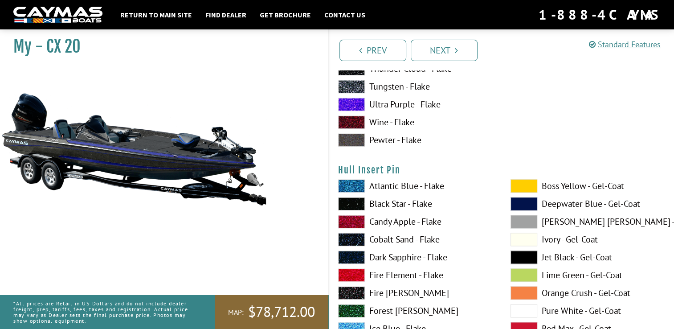
click at [357, 182] on span at bounding box center [351, 185] width 27 height 13
click at [350, 255] on span at bounding box center [351, 256] width 27 height 13
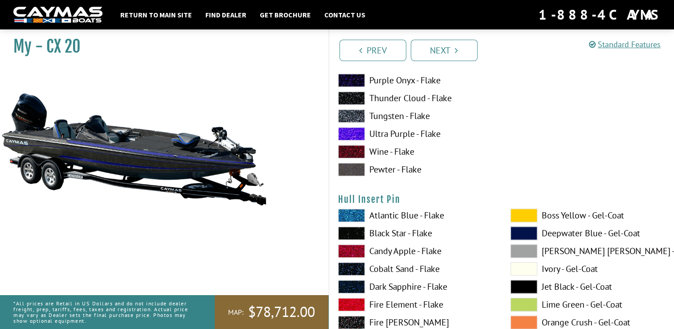
scroll to position [4560, 0]
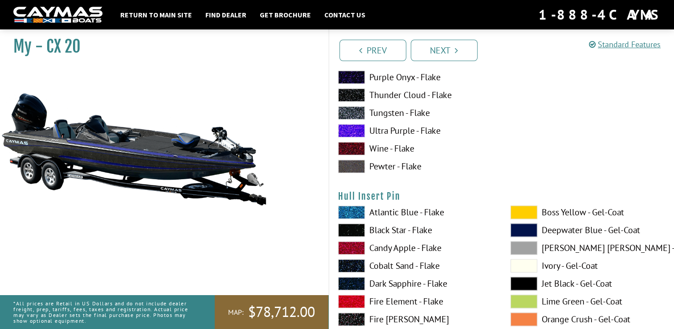
click at [355, 212] on span at bounding box center [351, 211] width 27 height 13
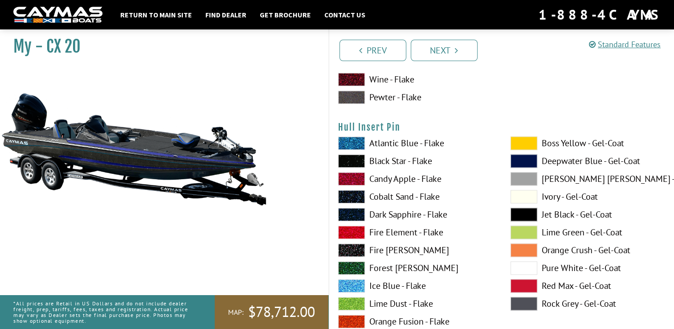
scroll to position [4649, 0]
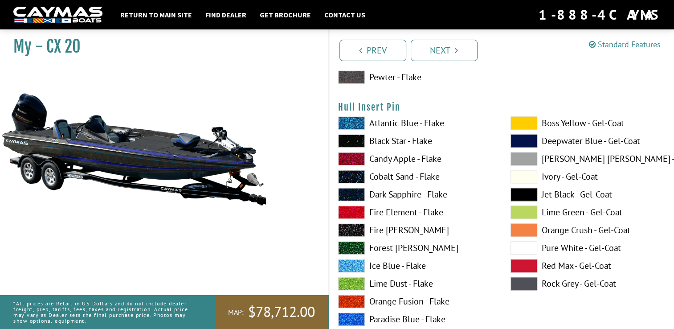
click at [522, 241] on span at bounding box center [523, 247] width 27 height 13
click at [355, 191] on span at bounding box center [351, 193] width 27 height 13
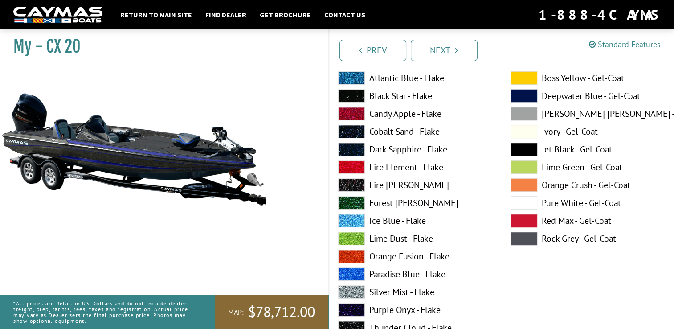
scroll to position [3982, 0]
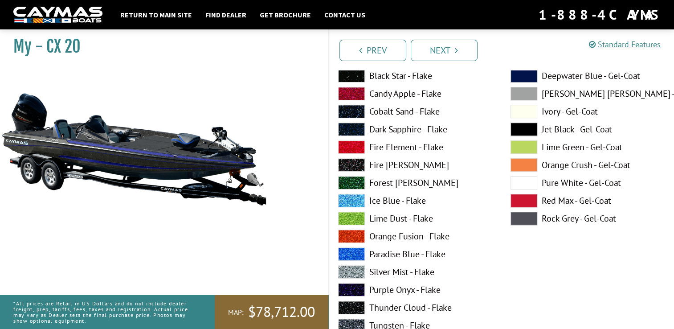
click at [524, 182] on span at bounding box center [523, 182] width 27 height 13
click at [521, 90] on span at bounding box center [523, 93] width 27 height 13
click at [351, 255] on span at bounding box center [351, 253] width 27 height 13
click at [358, 194] on span at bounding box center [351, 200] width 27 height 13
click at [352, 130] on span at bounding box center [351, 128] width 27 height 13
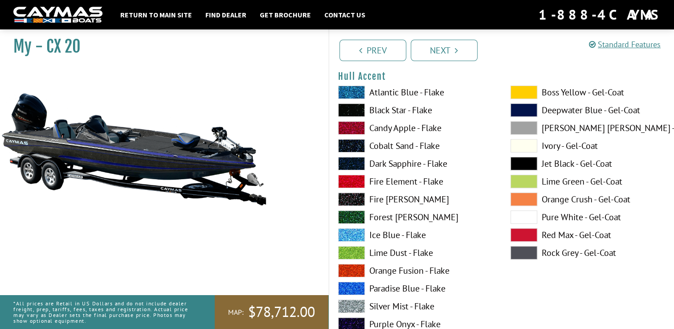
scroll to position [3536, 0]
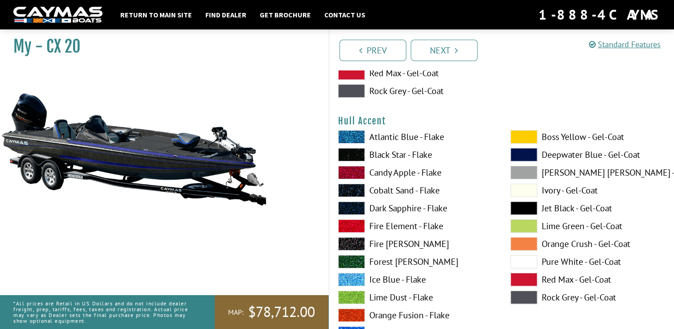
click at [529, 132] on span at bounding box center [523, 136] width 27 height 13
click at [351, 205] on span at bounding box center [351, 207] width 27 height 13
click at [355, 134] on span at bounding box center [351, 136] width 27 height 13
click at [359, 278] on span at bounding box center [351, 279] width 27 height 13
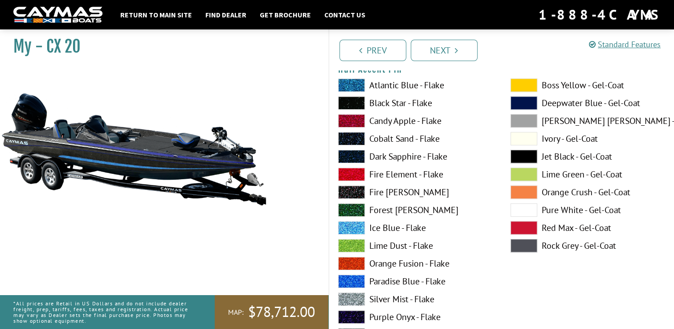
scroll to position [3982, 0]
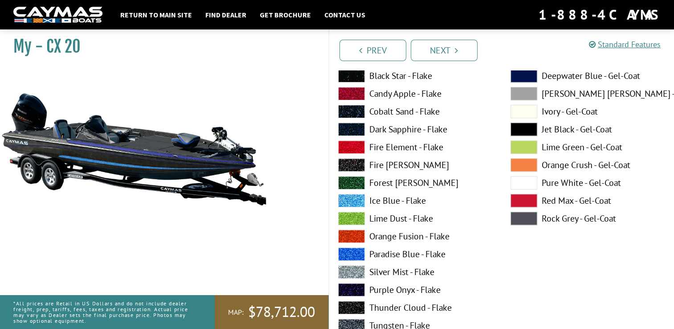
click at [347, 199] on span at bounding box center [351, 200] width 27 height 13
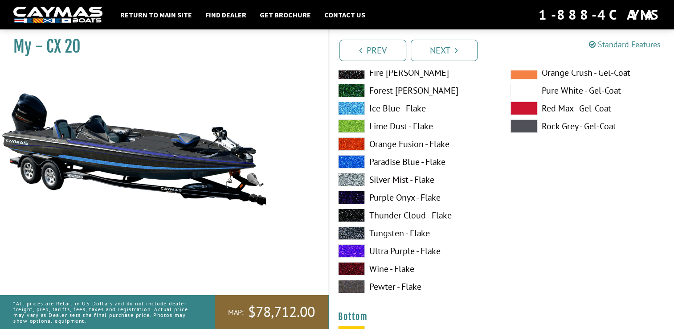
scroll to position [3135, 0]
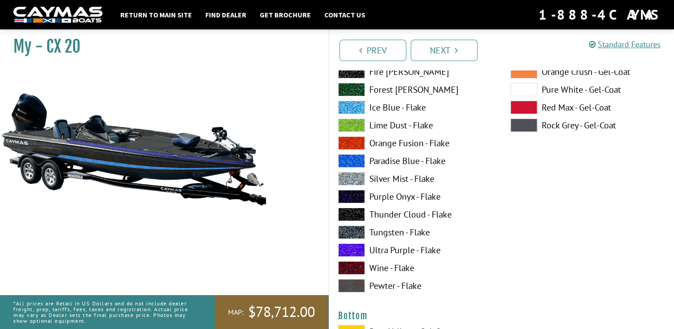
click at [351, 102] on span at bounding box center [351, 107] width 27 height 13
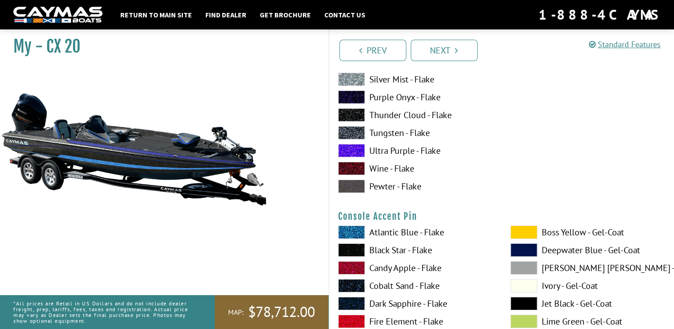
scroll to position [2824, 0]
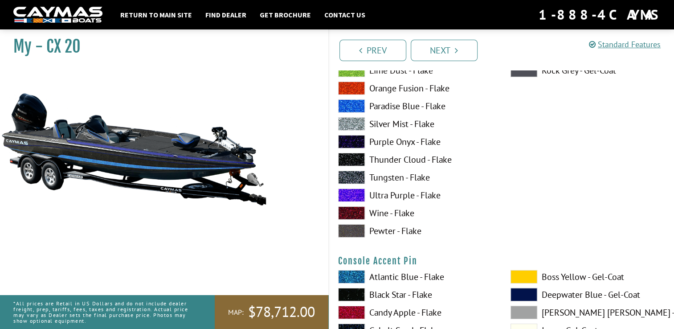
click at [347, 175] on span at bounding box center [351, 177] width 27 height 13
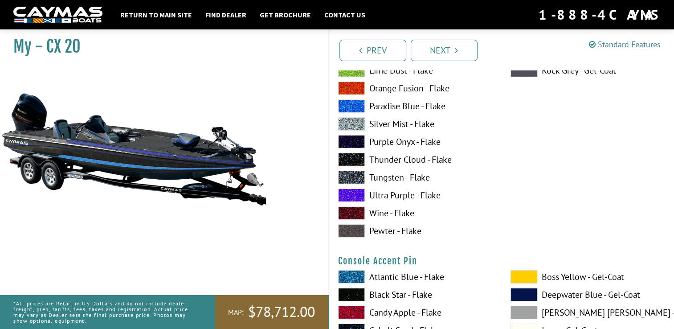
click at [347, 174] on span at bounding box center [351, 177] width 27 height 13
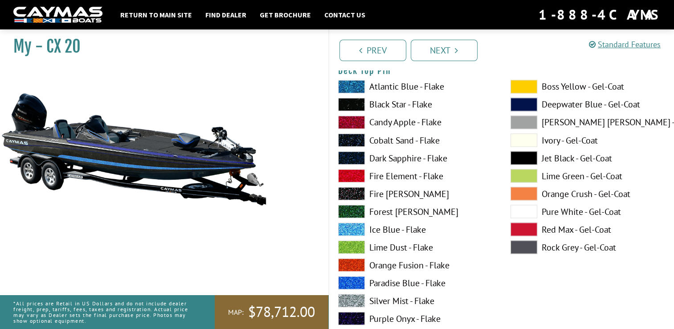
scroll to position [1532, 0]
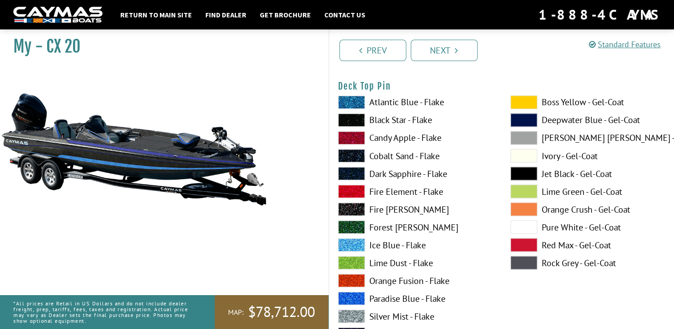
click at [355, 239] on span at bounding box center [351, 244] width 27 height 13
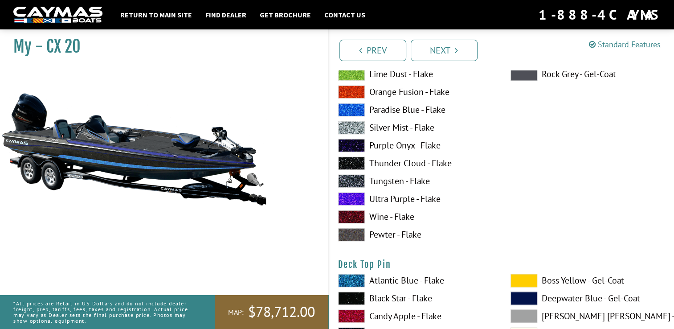
scroll to position [1310, 0]
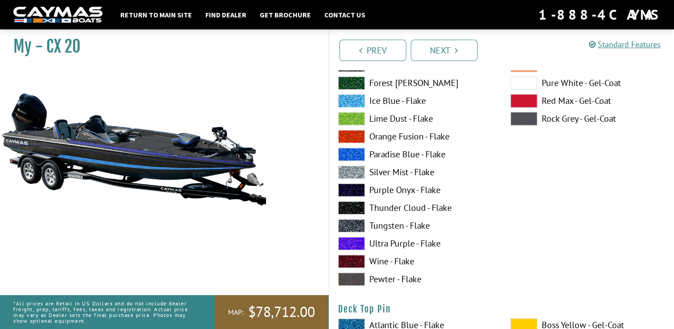
click at [356, 225] on span at bounding box center [351, 225] width 27 height 13
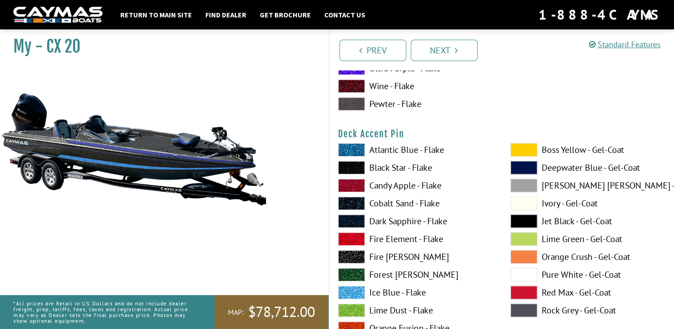
scroll to position [731, 0]
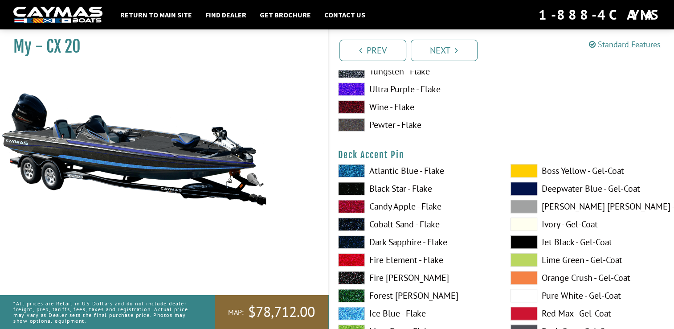
click at [353, 312] on span at bounding box center [351, 312] width 27 height 13
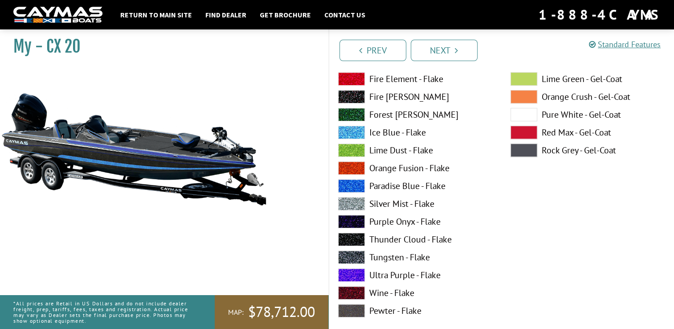
scroll to position [553, 0]
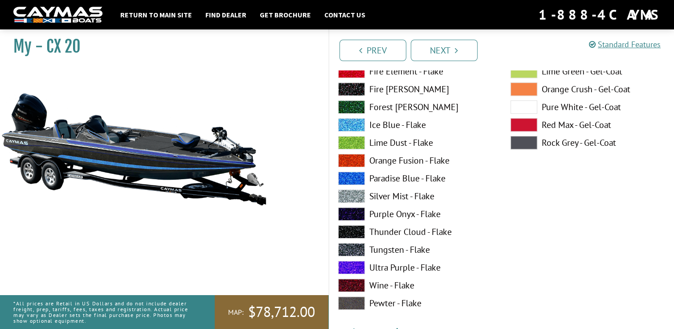
click at [358, 247] on span at bounding box center [351, 249] width 27 height 13
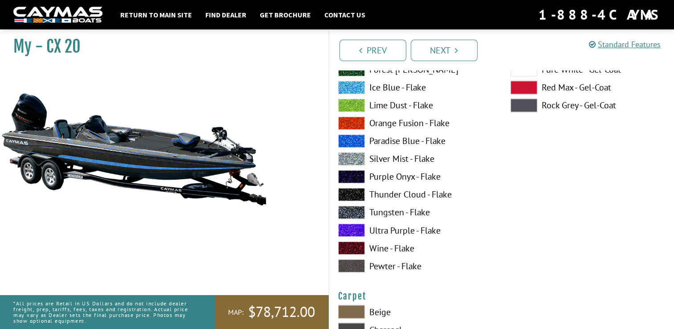
scroll to position [4783, 0]
